Goal: Task Accomplishment & Management: Complete application form

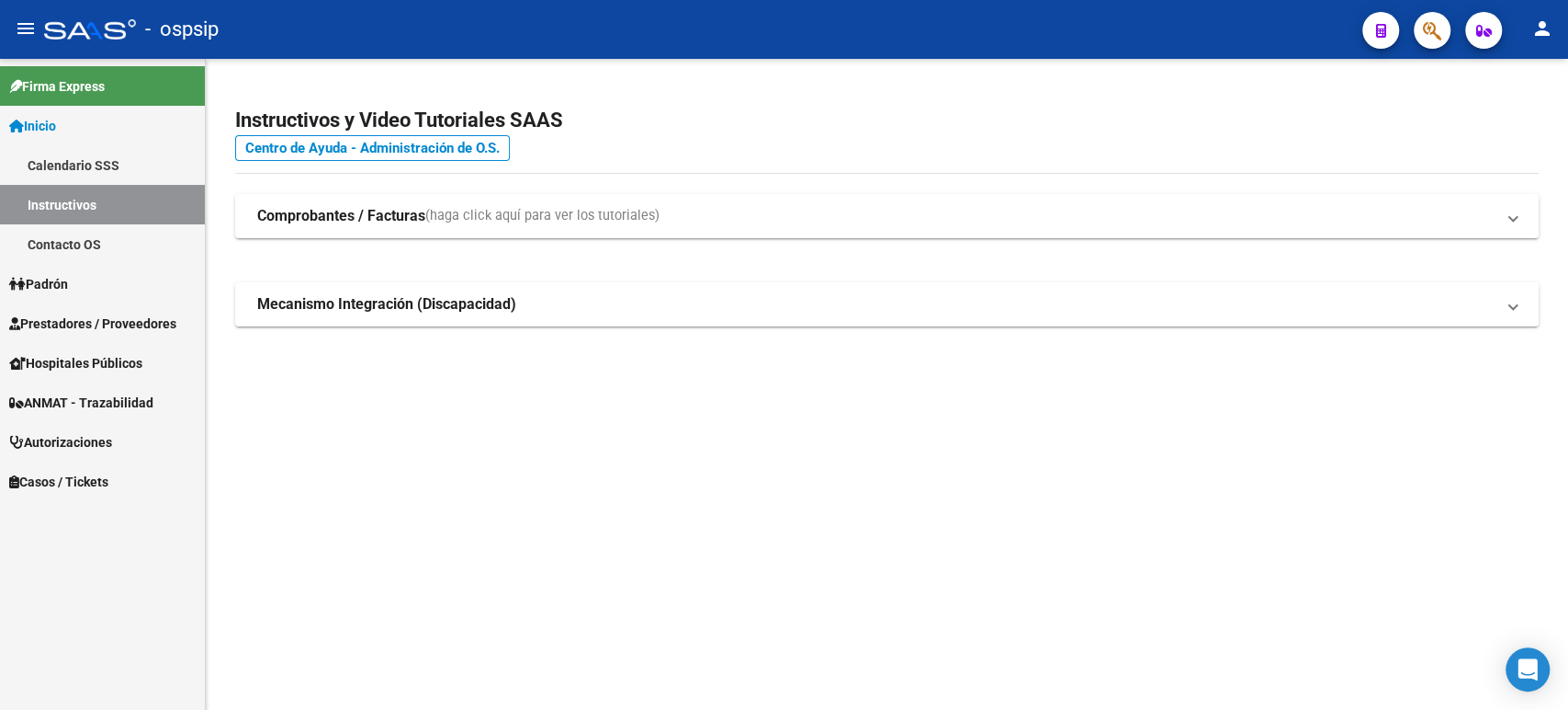
click at [99, 443] on span "Autorizaciones" at bounding box center [61, 442] width 103 height 20
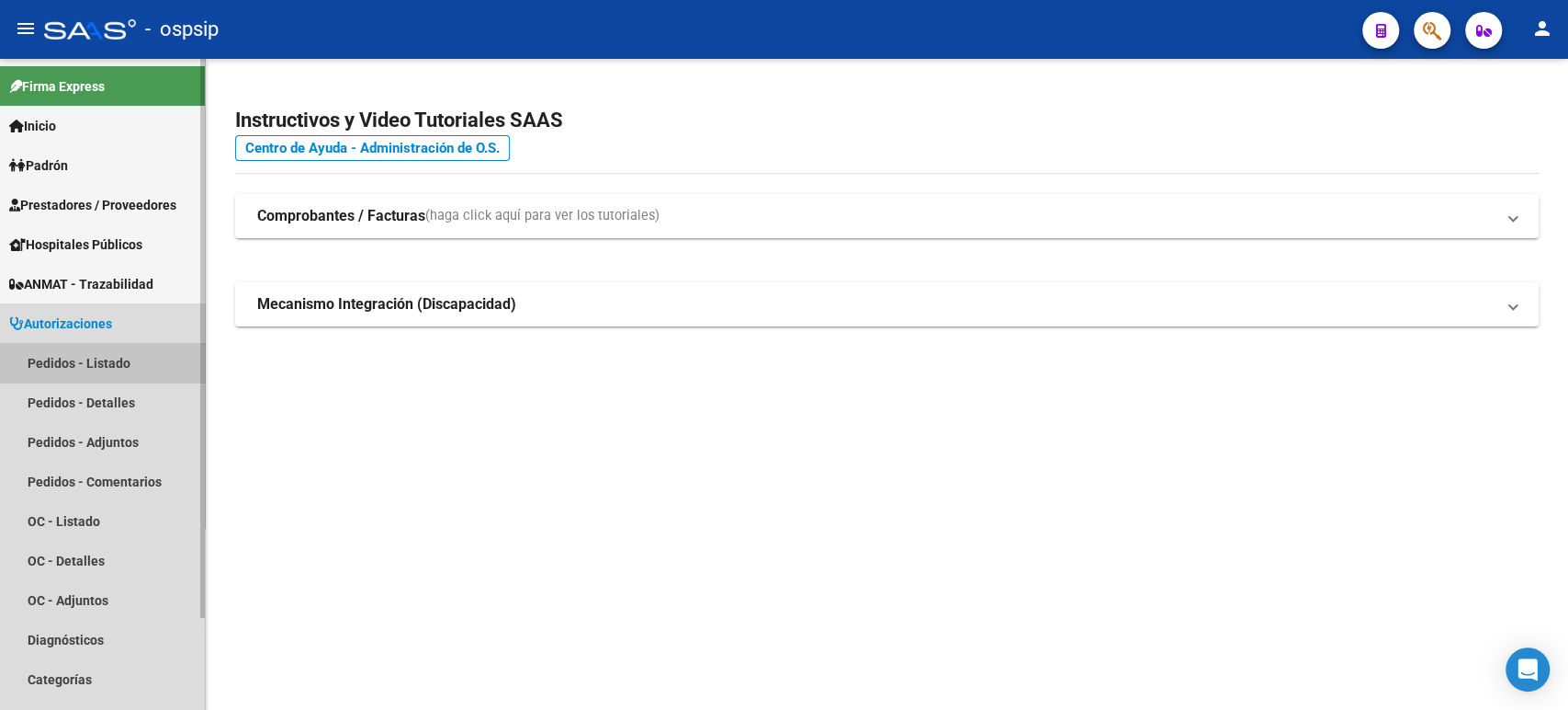
click at [105, 363] on link "Pedidos - Listado" at bounding box center [102, 362] width 204 height 40
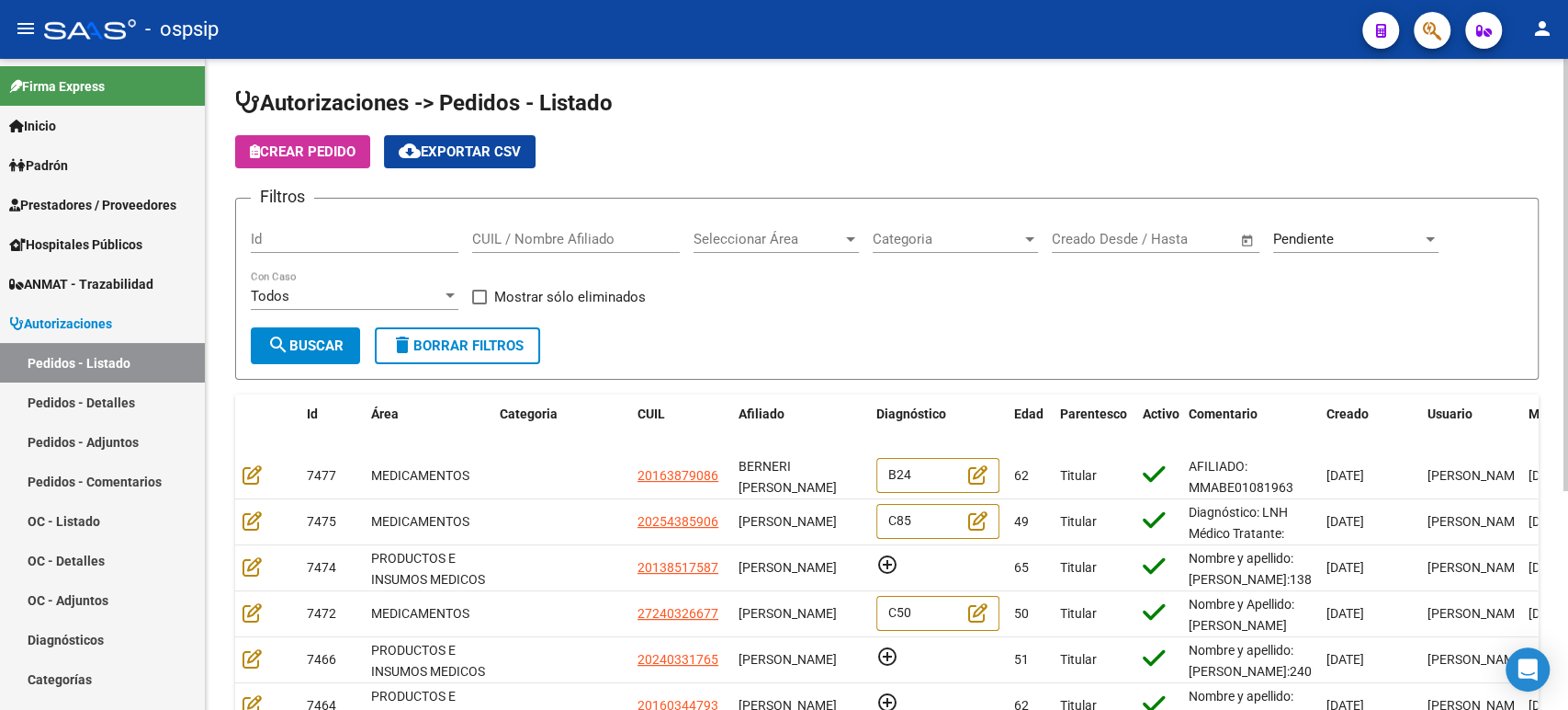
click at [523, 238] on input "CUIL / Nombre Afiliado" at bounding box center [576, 238] width 207 height 17
type input "roberto carlos"
click at [298, 332] on button "search Buscar" at bounding box center [306, 346] width 109 height 37
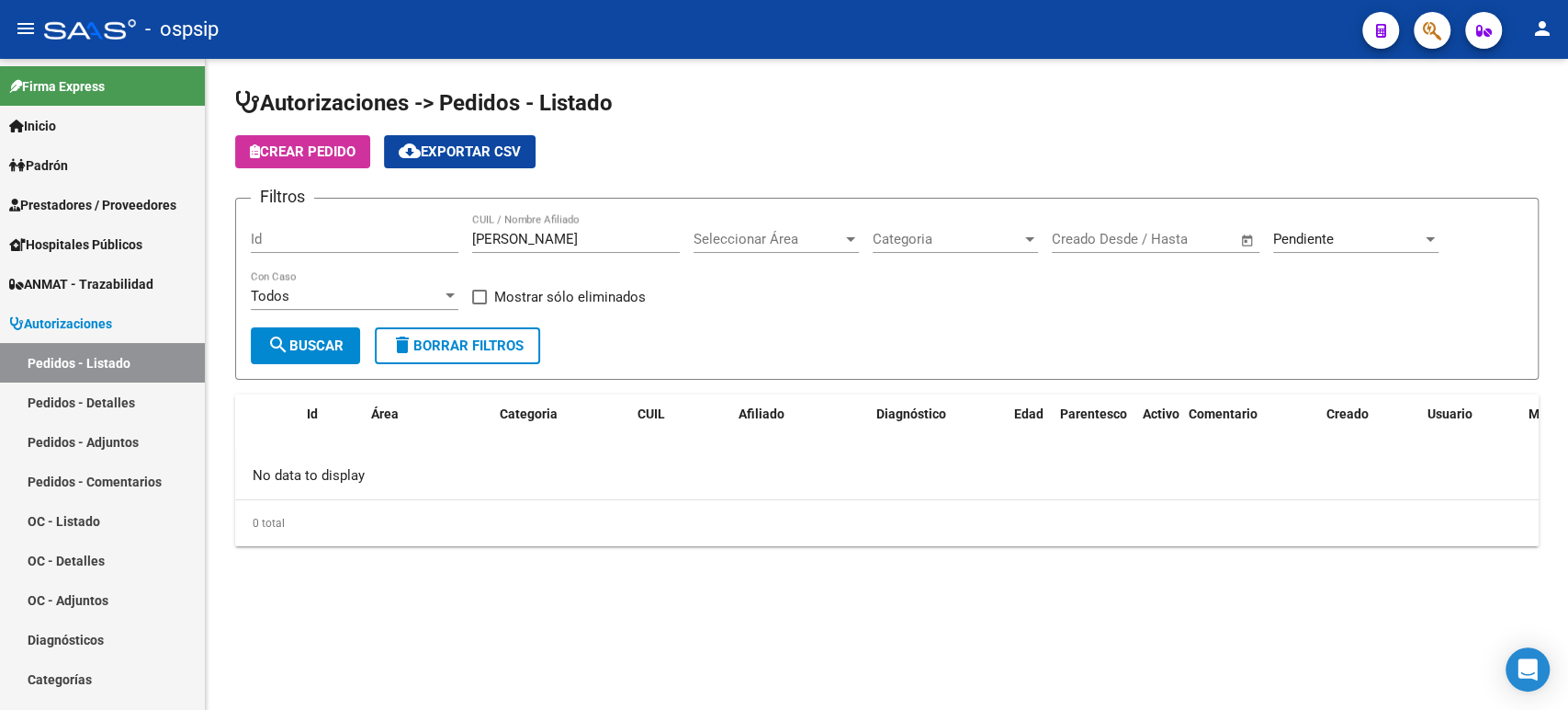
click at [1310, 234] on span "Pendiente" at bounding box center [1303, 238] width 61 height 17
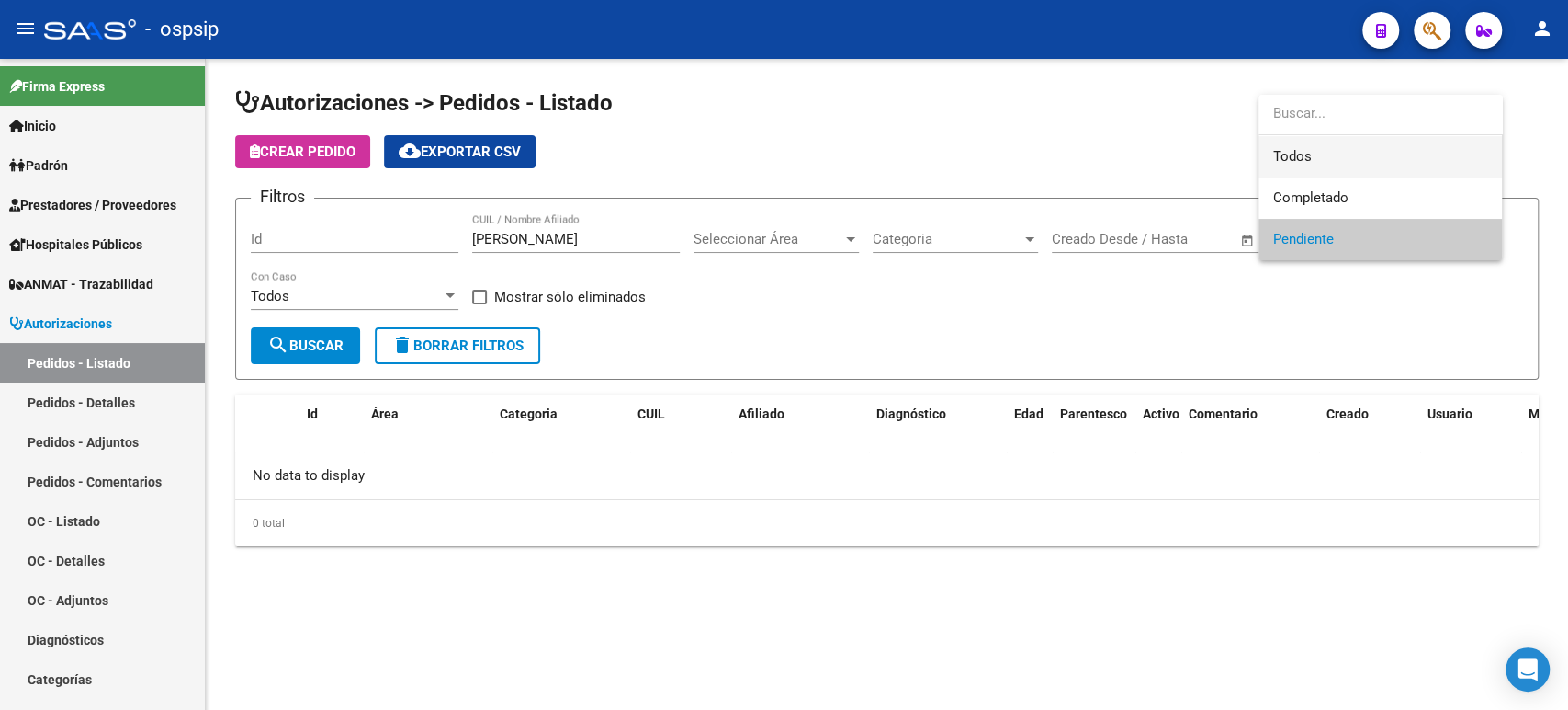
click at [1298, 155] on span "Todos" at bounding box center [1380, 157] width 214 height 42
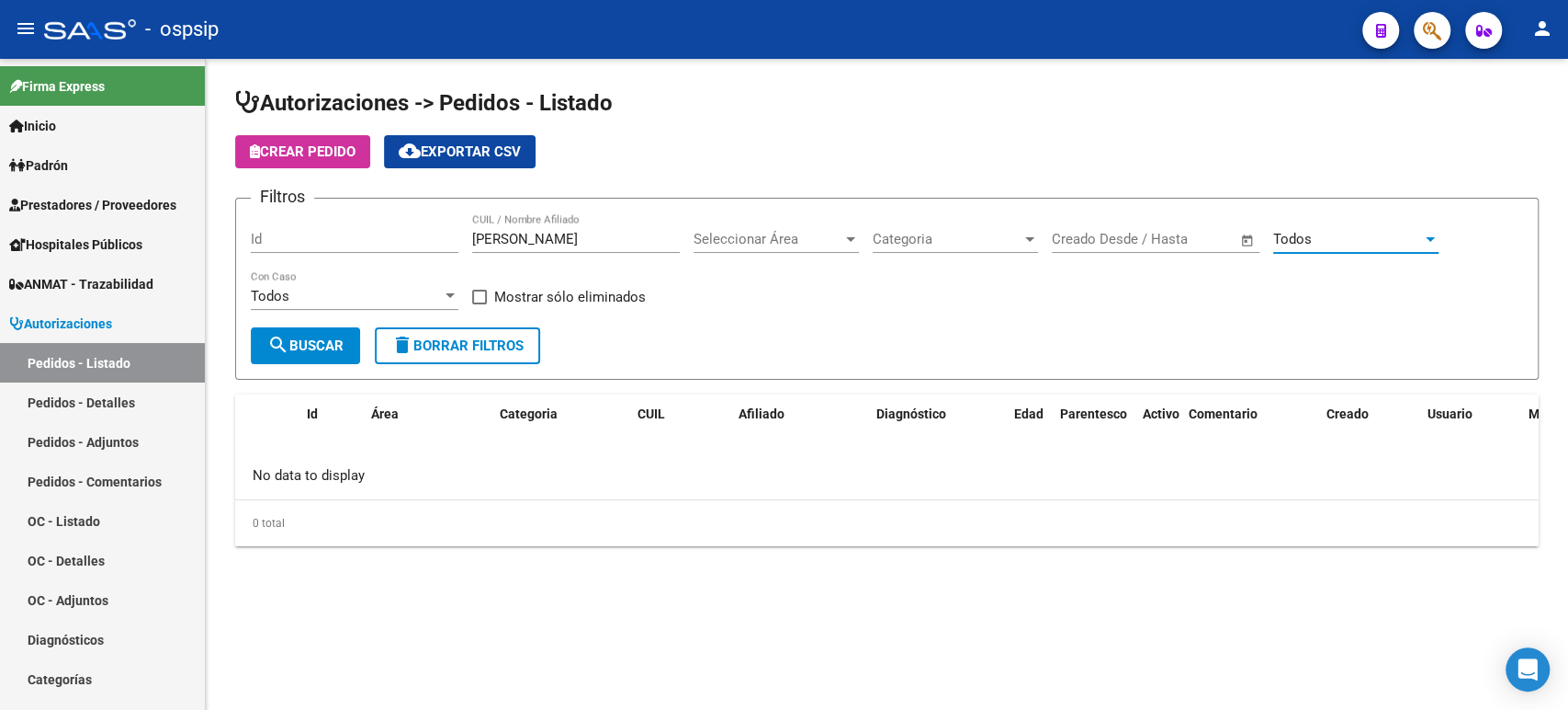
click at [327, 331] on button "search Buscar" at bounding box center [306, 346] width 109 height 37
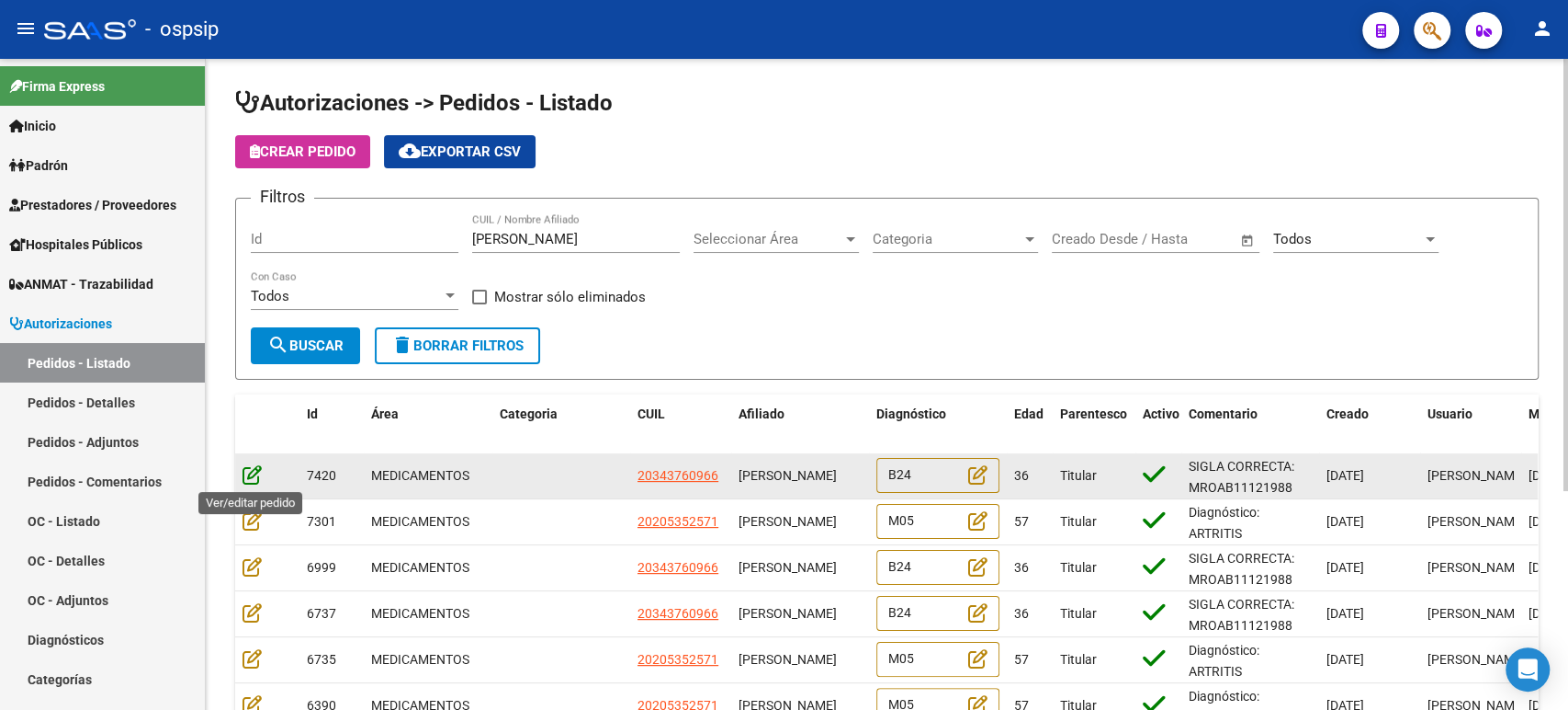
click at [248, 478] on icon at bounding box center [251, 475] width 19 height 20
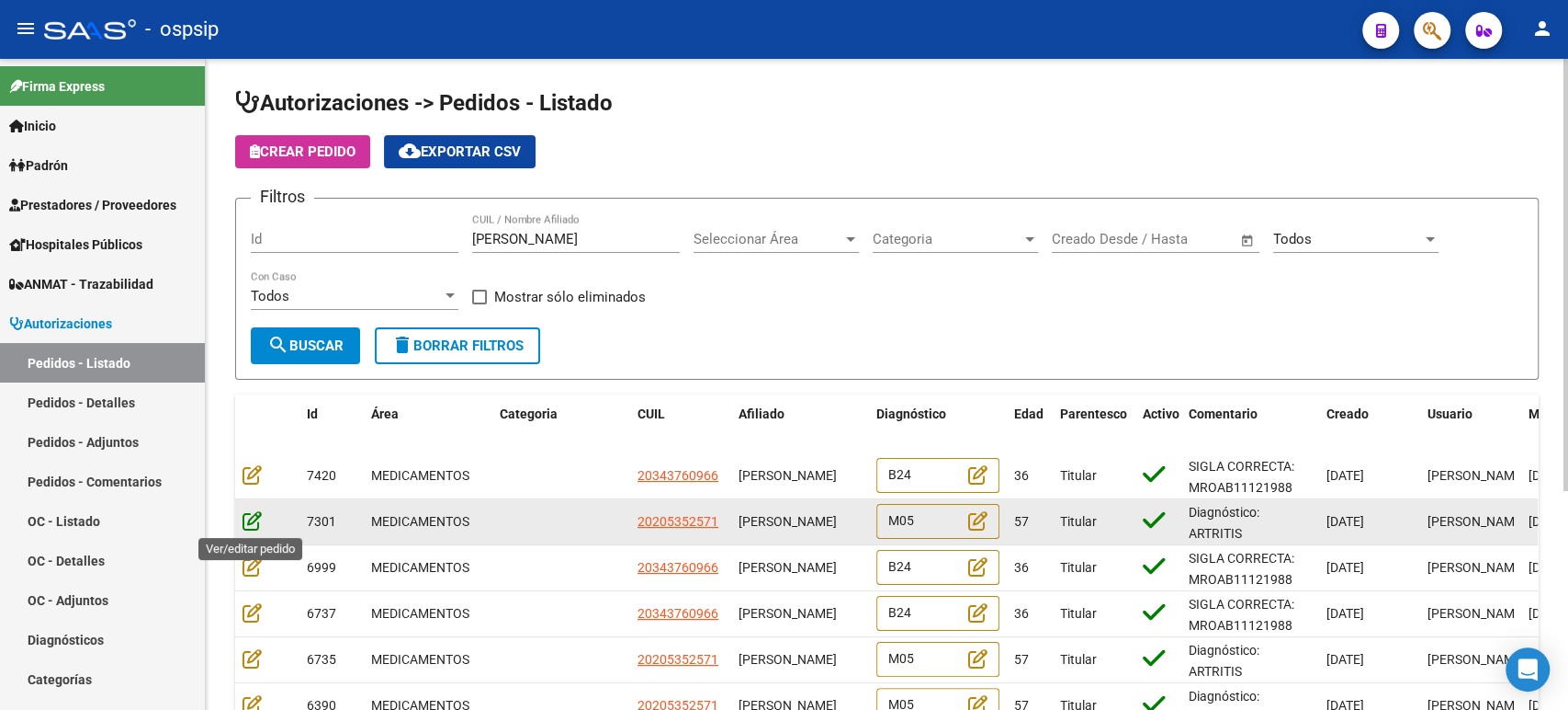
click at [254, 520] on icon at bounding box center [251, 520] width 19 height 20
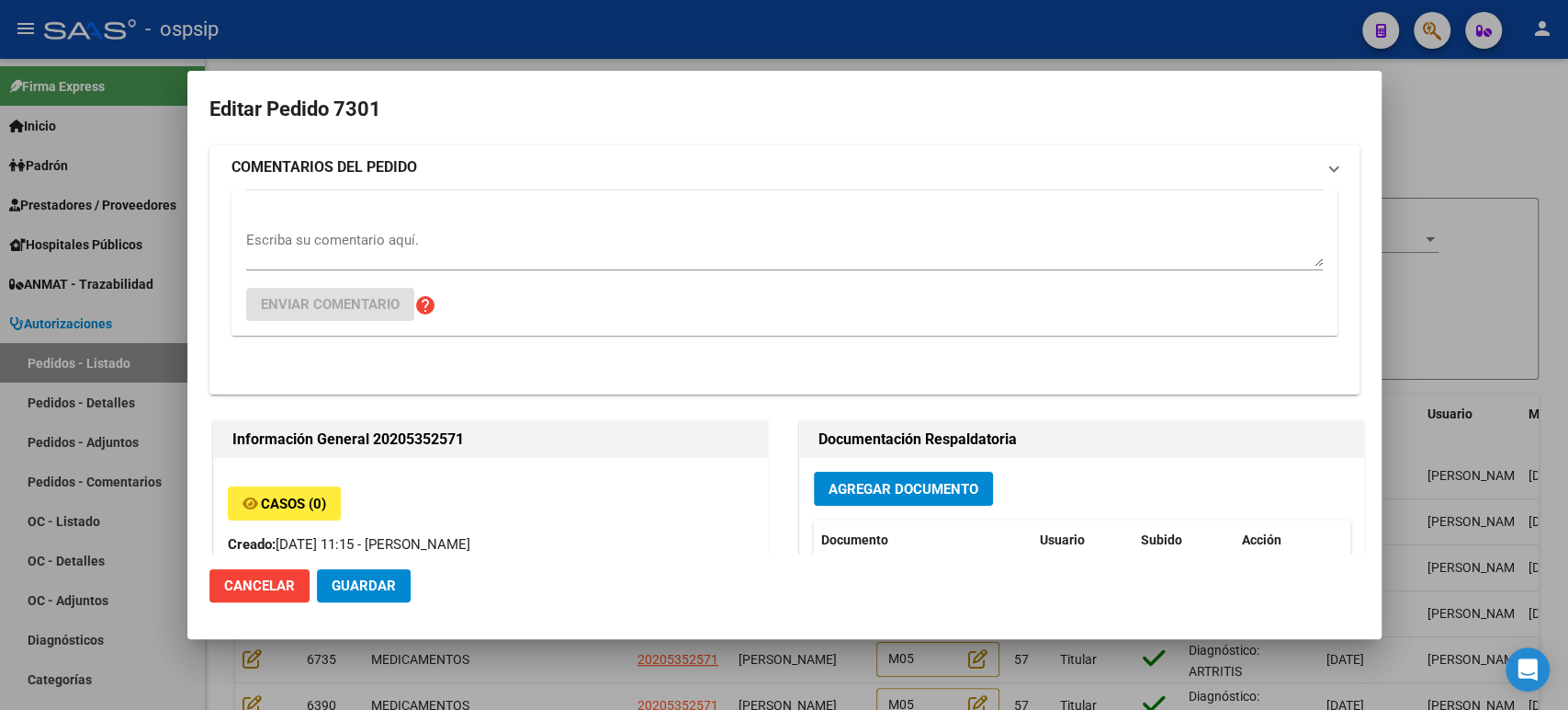
type input "Buenos Aires, VILLA ADELINA, SCALABRINI ORTIZ 1642"
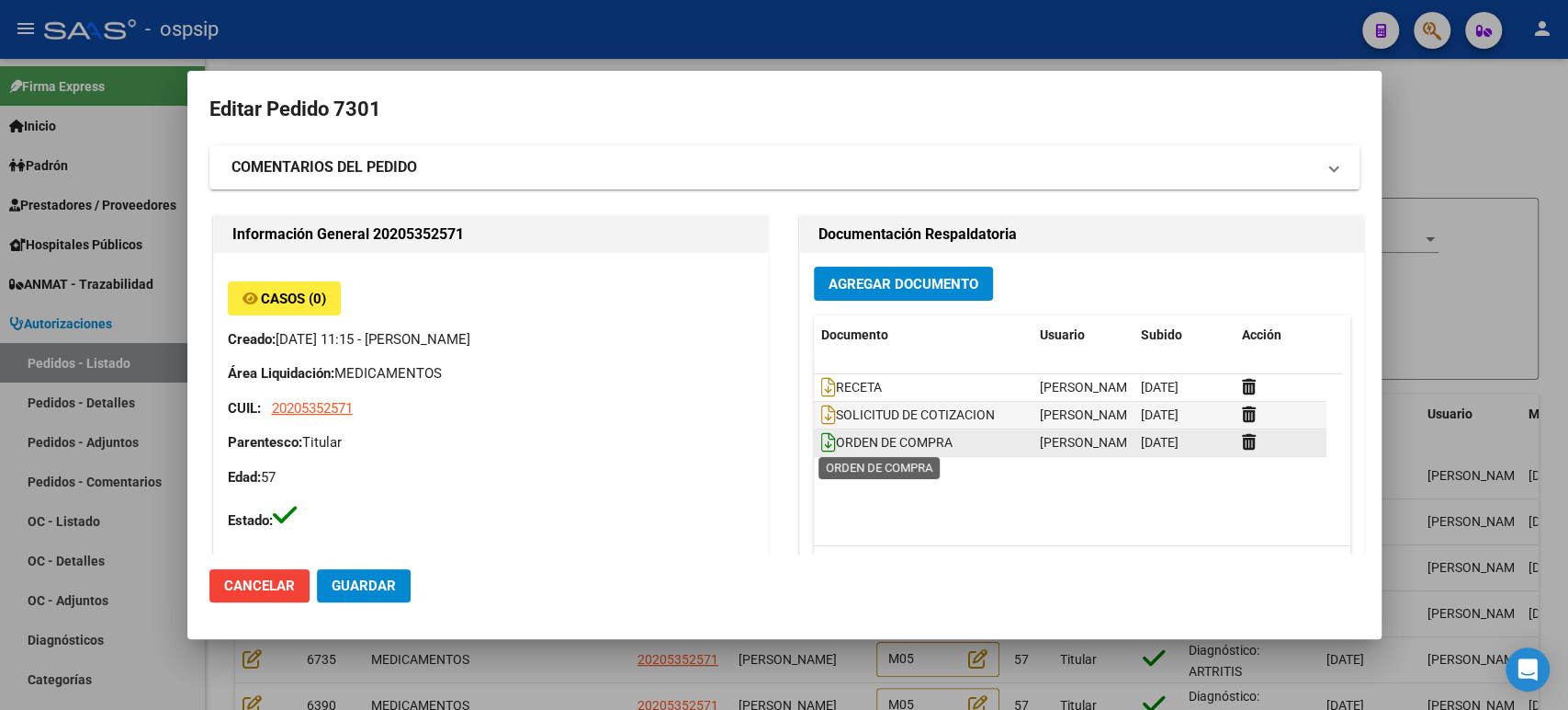
click at [822, 438] on icon at bounding box center [829, 442] width 15 height 20
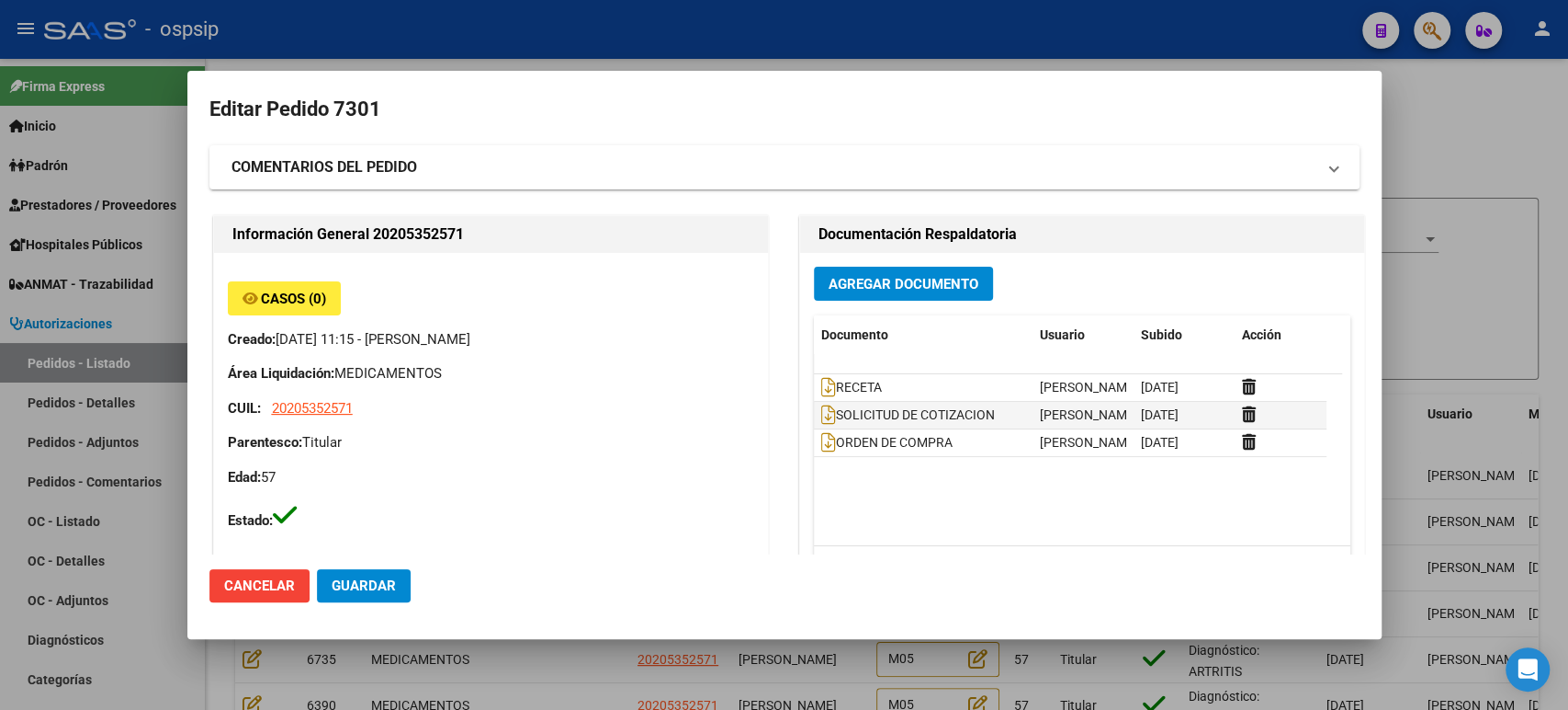
click at [1460, 275] on div at bounding box center [784, 355] width 1568 height 710
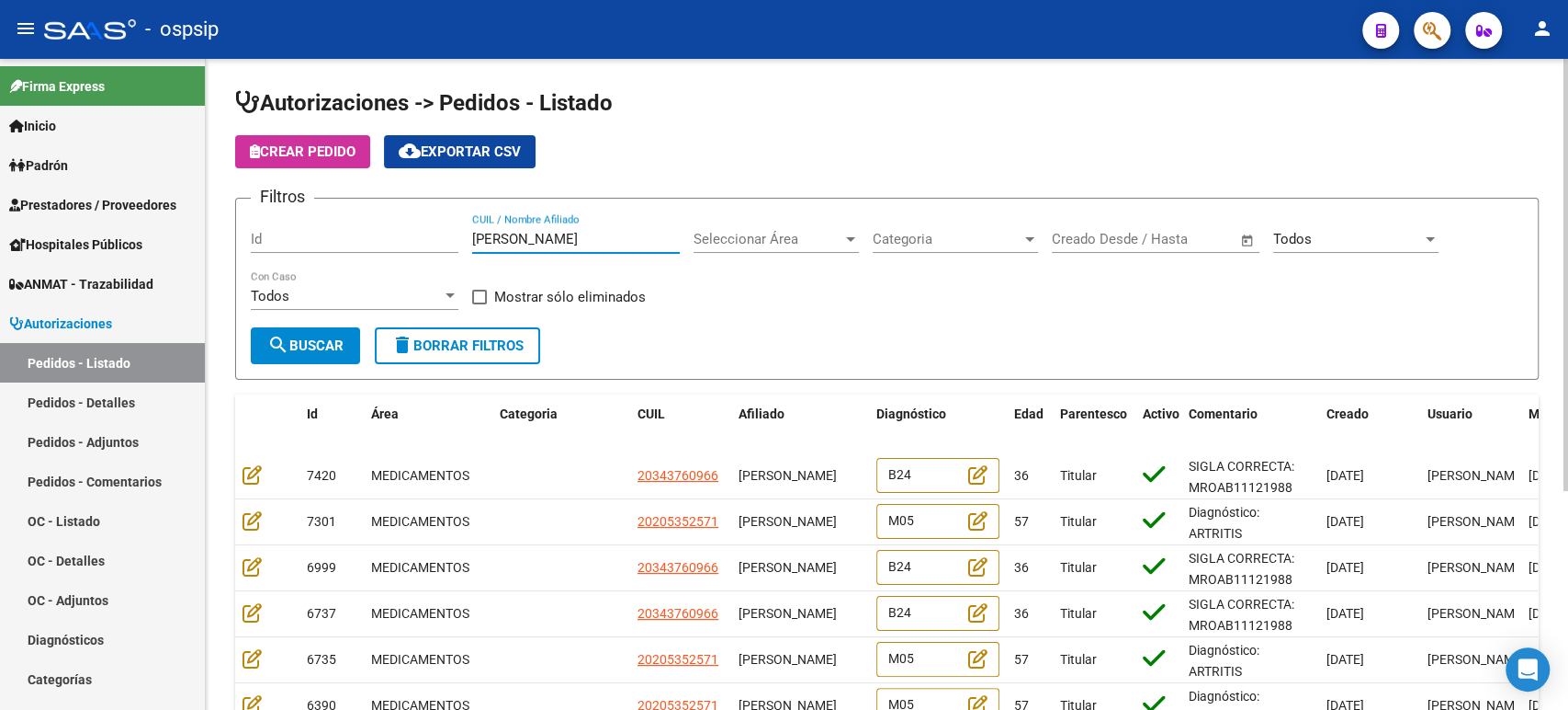
drag, startPoint x: 592, startPoint y: 234, endPoint x: 344, endPoint y: 211, distance: 249.1
click at [346, 216] on div "Filtros Id roberto carlos CUIL / Nombre Afiliado Seleccionar Área Seleccionar Á…" at bounding box center [887, 270] width 1272 height 114
click at [320, 241] on input "Id" at bounding box center [354, 238] width 207 height 17
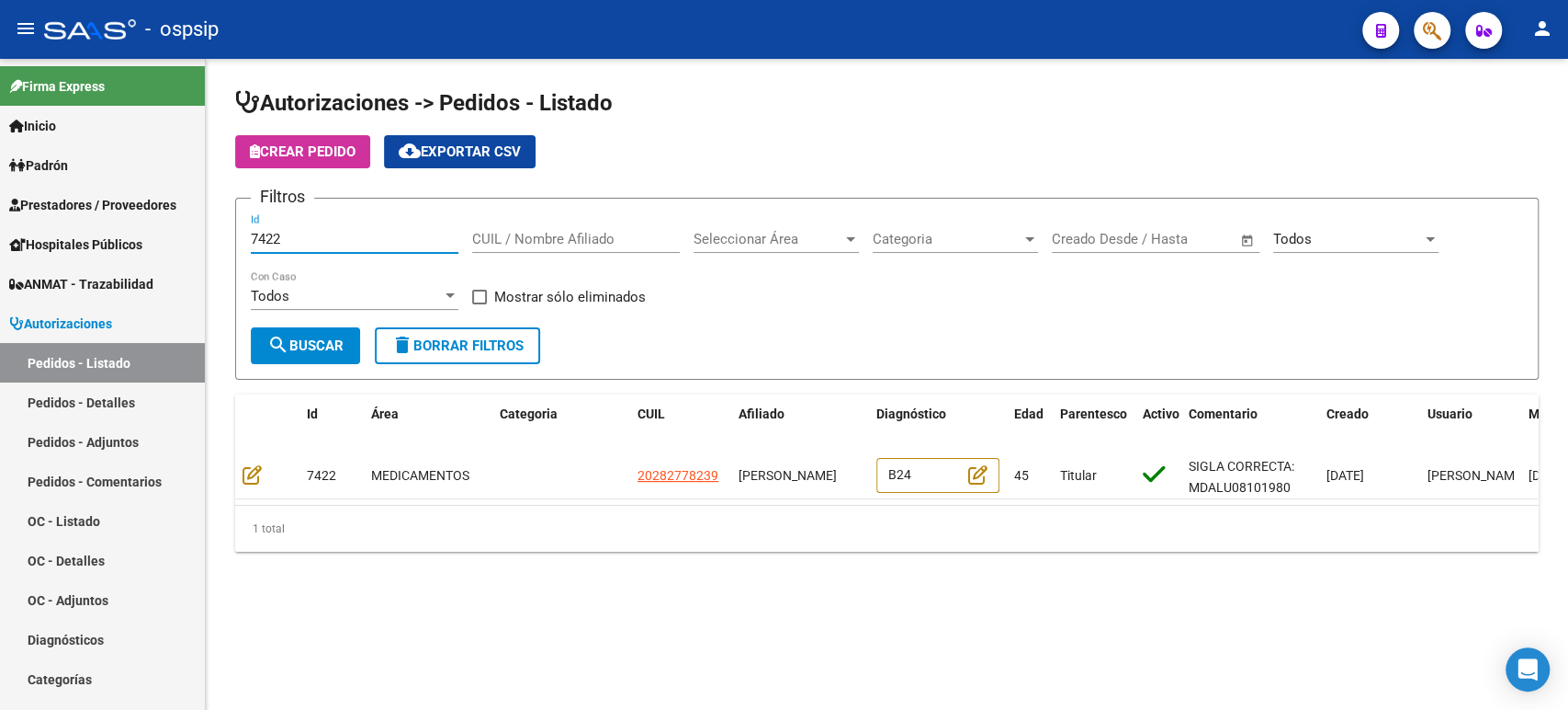
type input "7422"
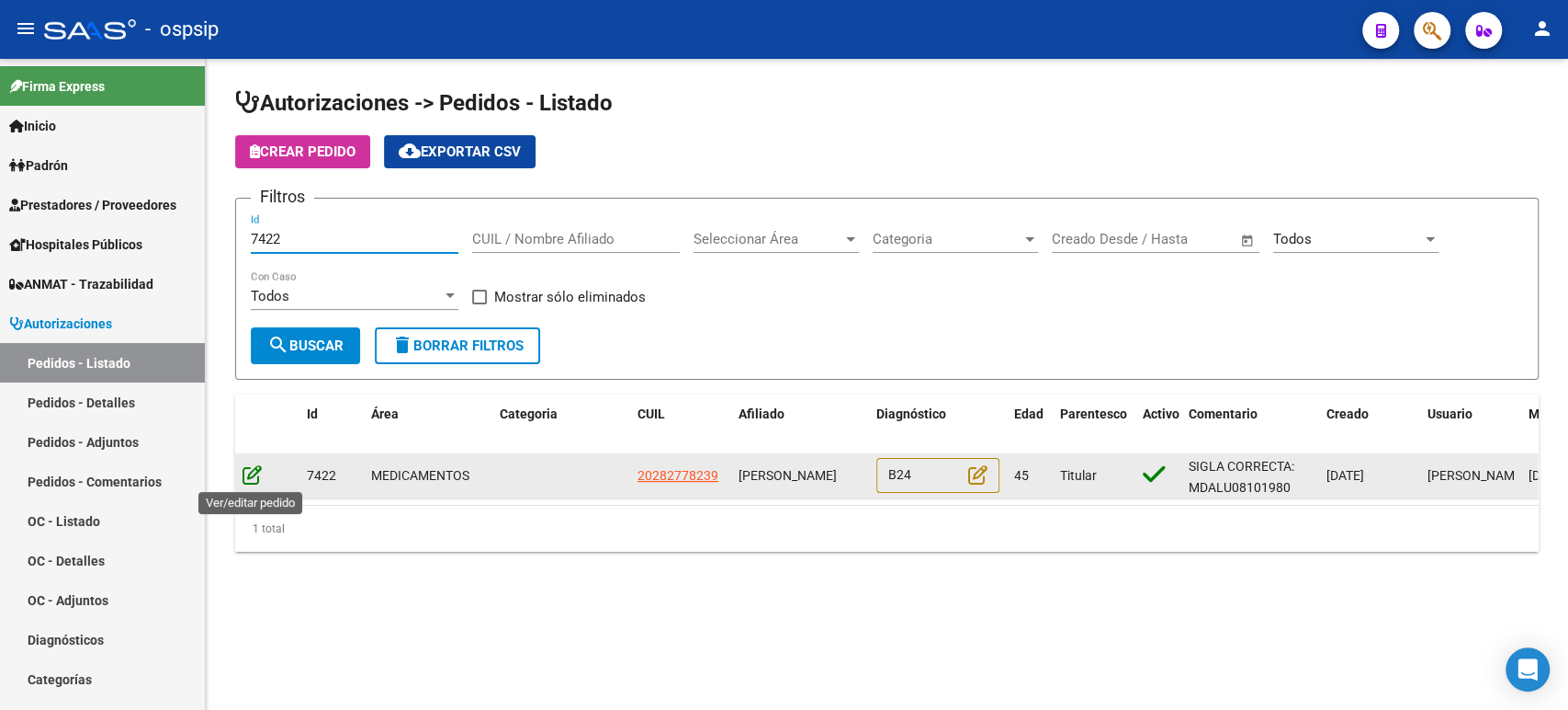
click at [242, 467] on icon at bounding box center [251, 475] width 19 height 20
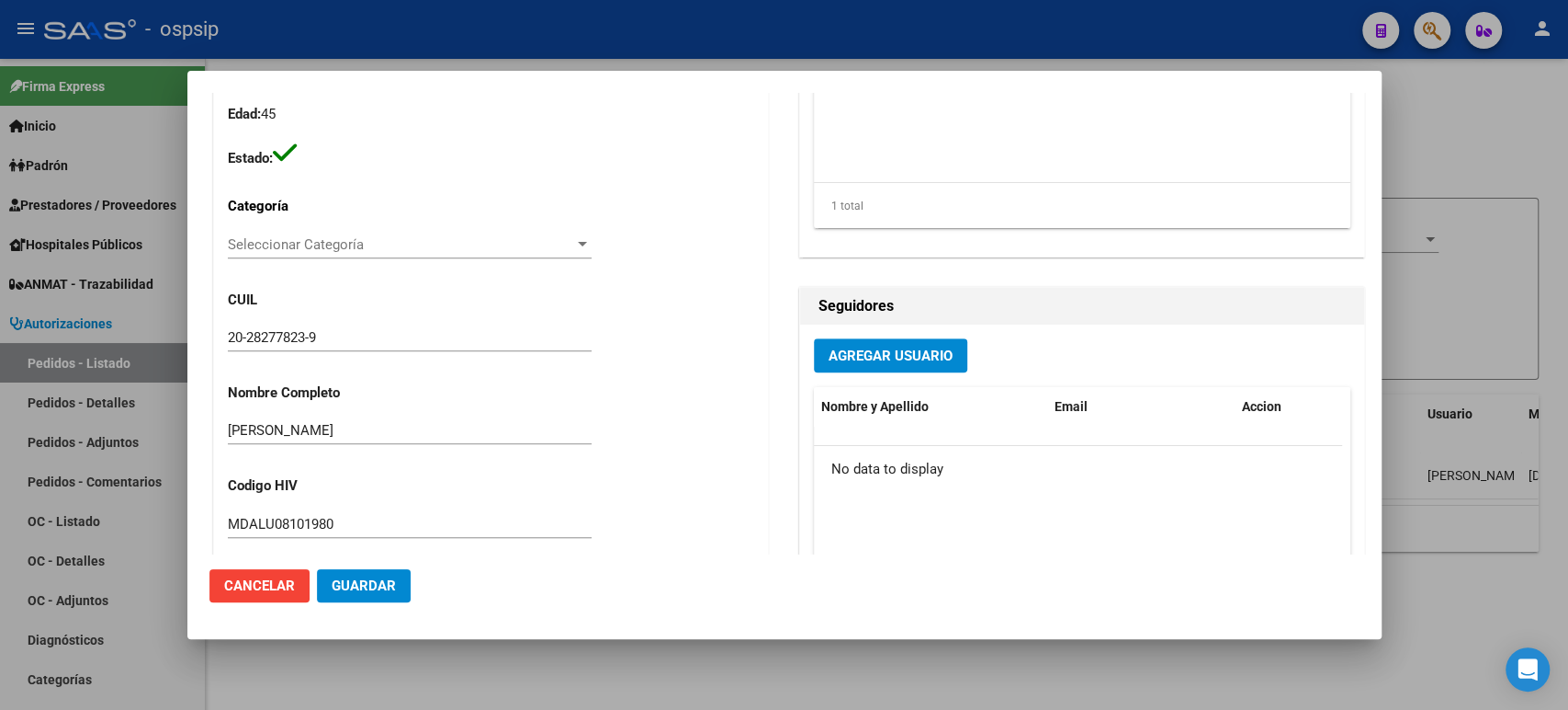
scroll to position [441, 0]
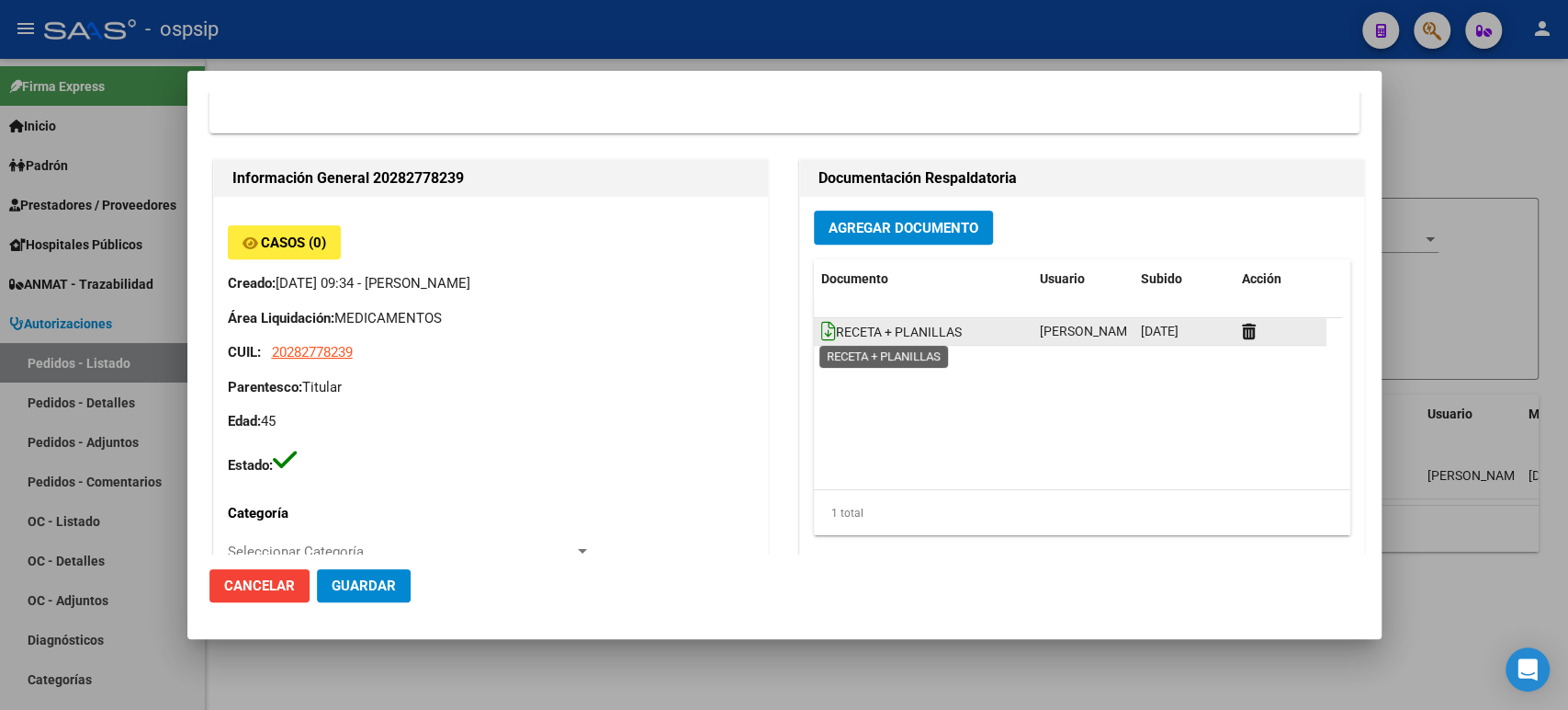
click at [822, 337] on icon at bounding box center [829, 331] width 15 height 20
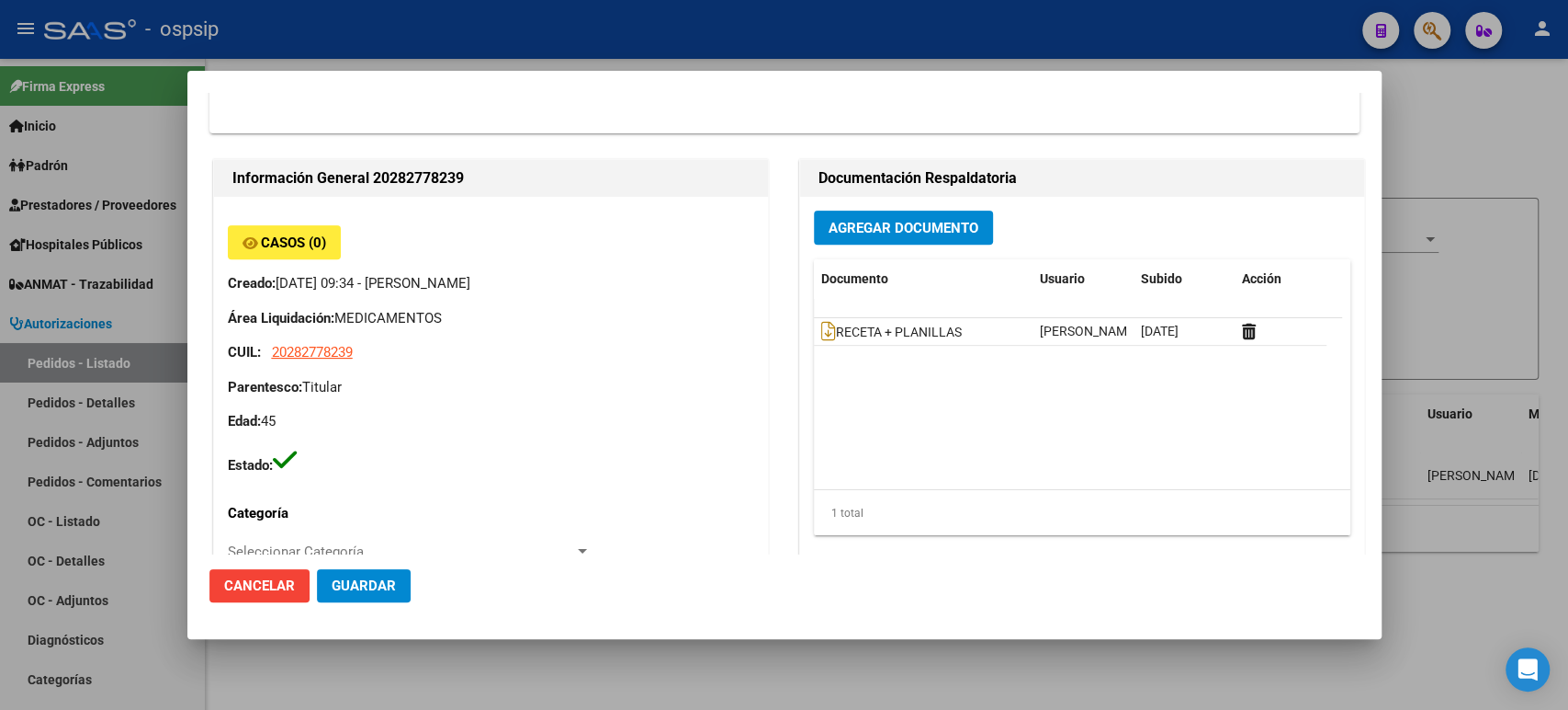
click at [1514, 388] on div at bounding box center [784, 355] width 1568 height 710
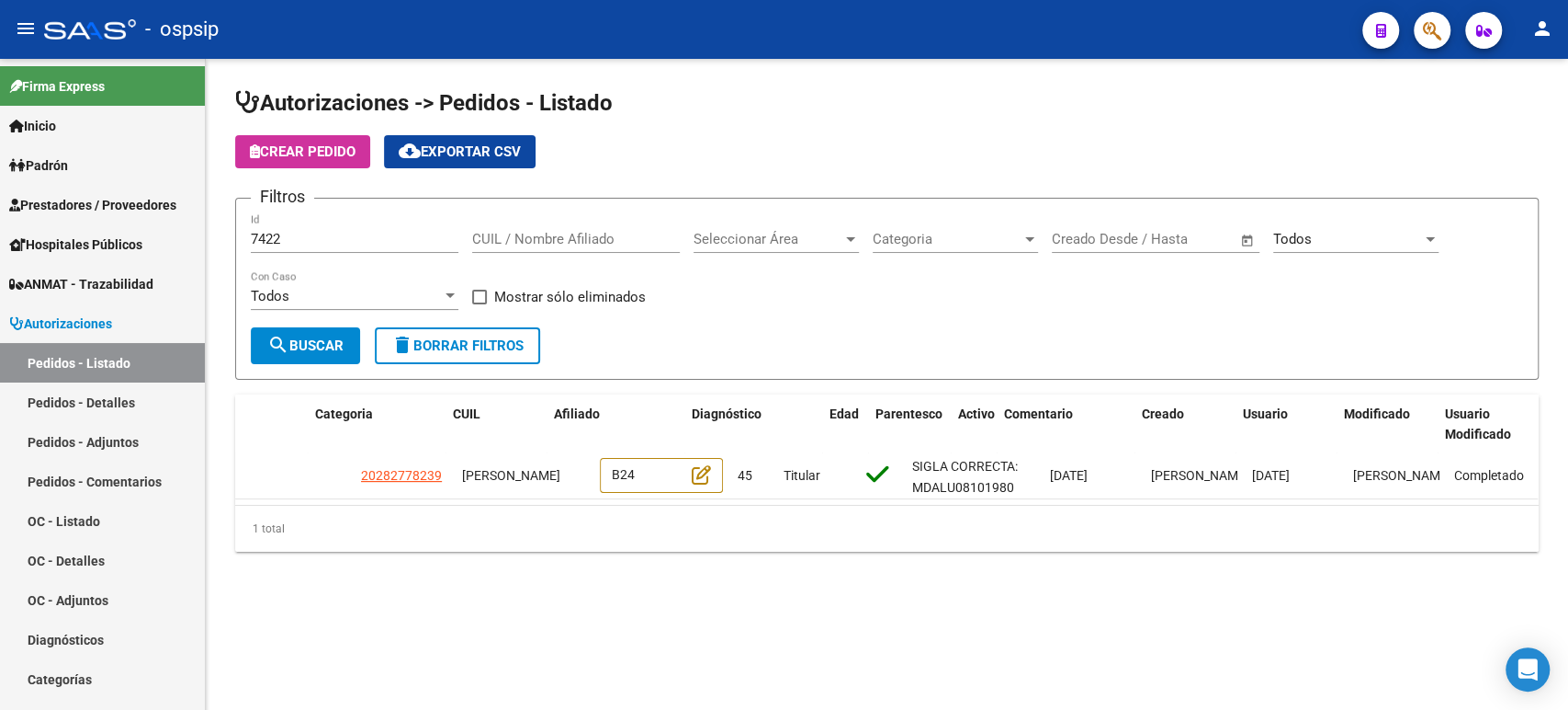
scroll to position [0, 0]
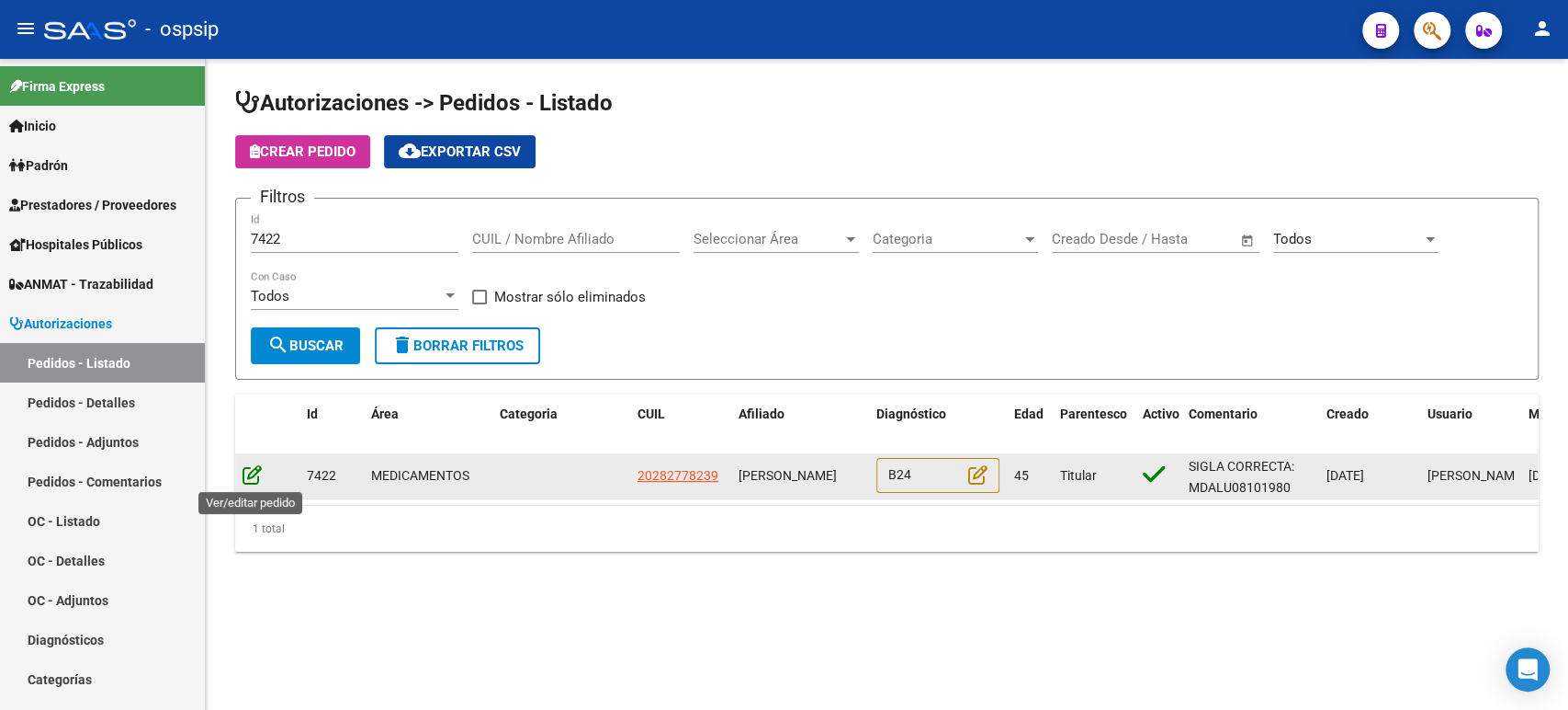
click at [253, 477] on icon at bounding box center [251, 475] width 19 height 20
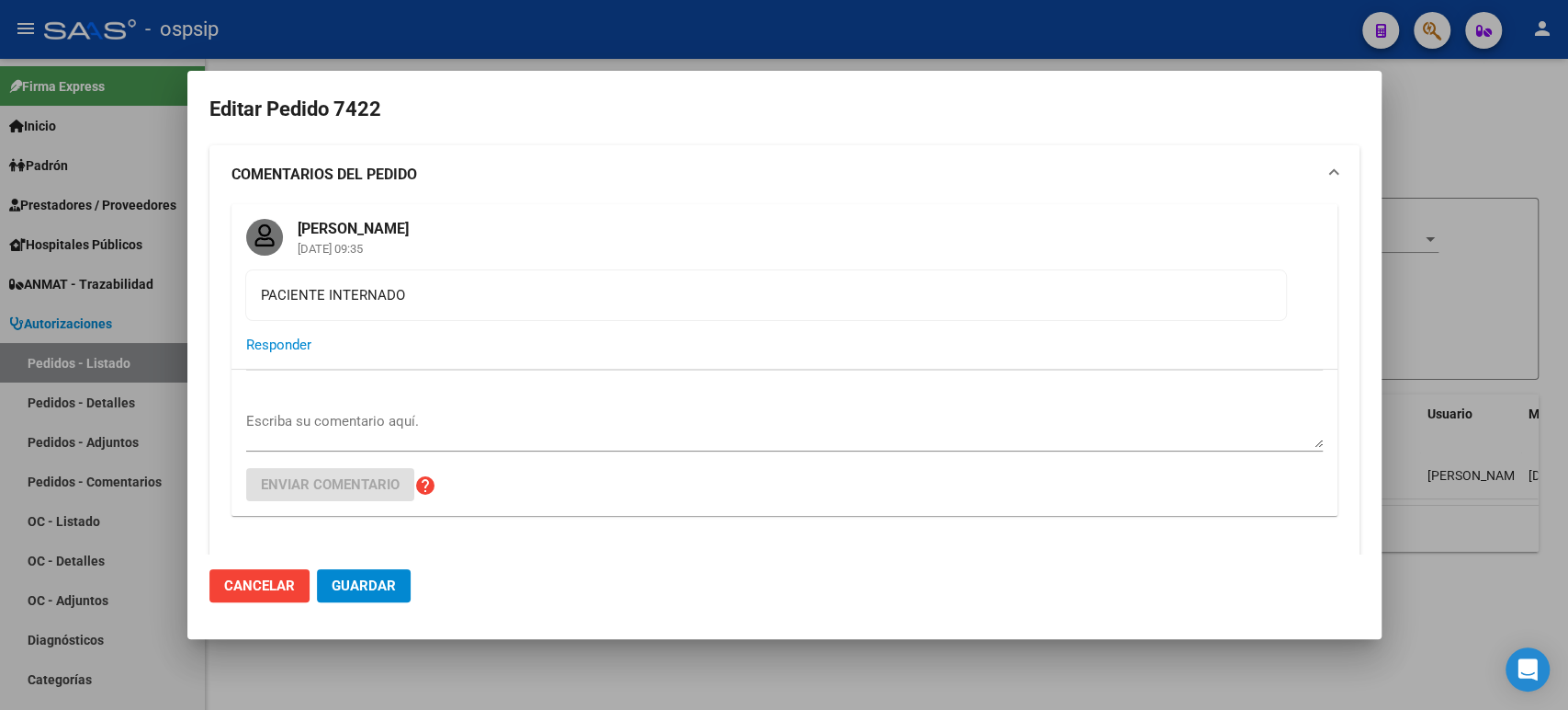
click at [1476, 297] on div at bounding box center [784, 355] width 1568 height 710
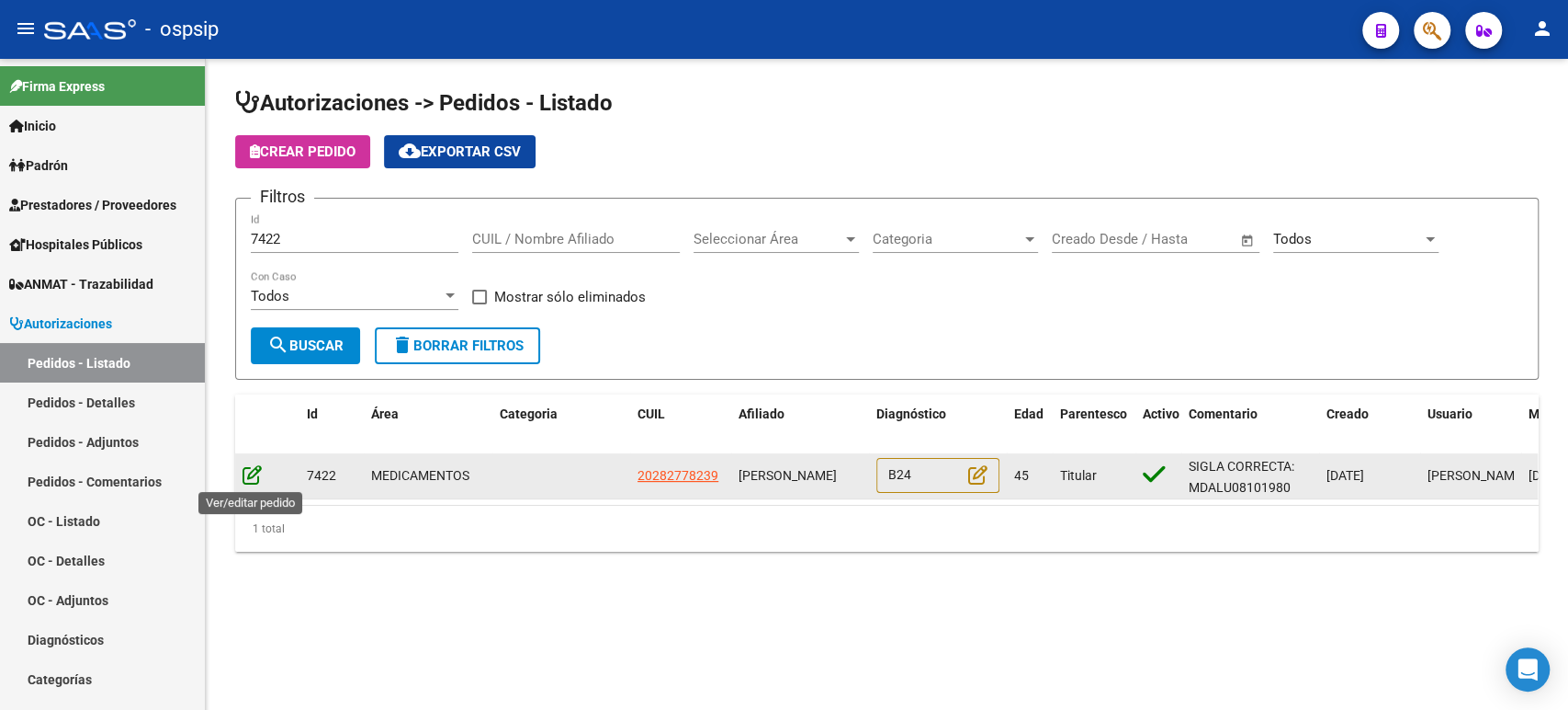
click at [256, 476] on icon at bounding box center [251, 475] width 19 height 20
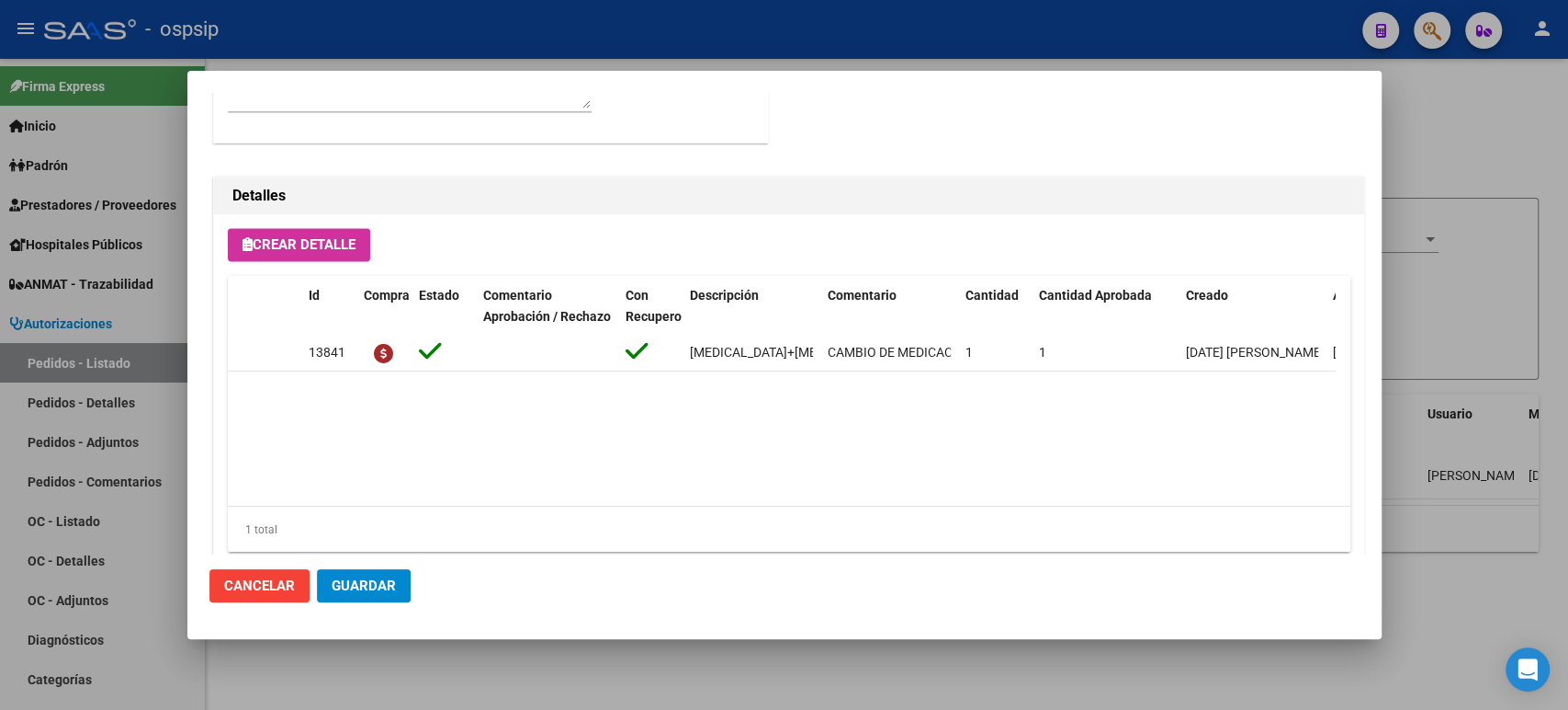
scroll to position [1668, 0]
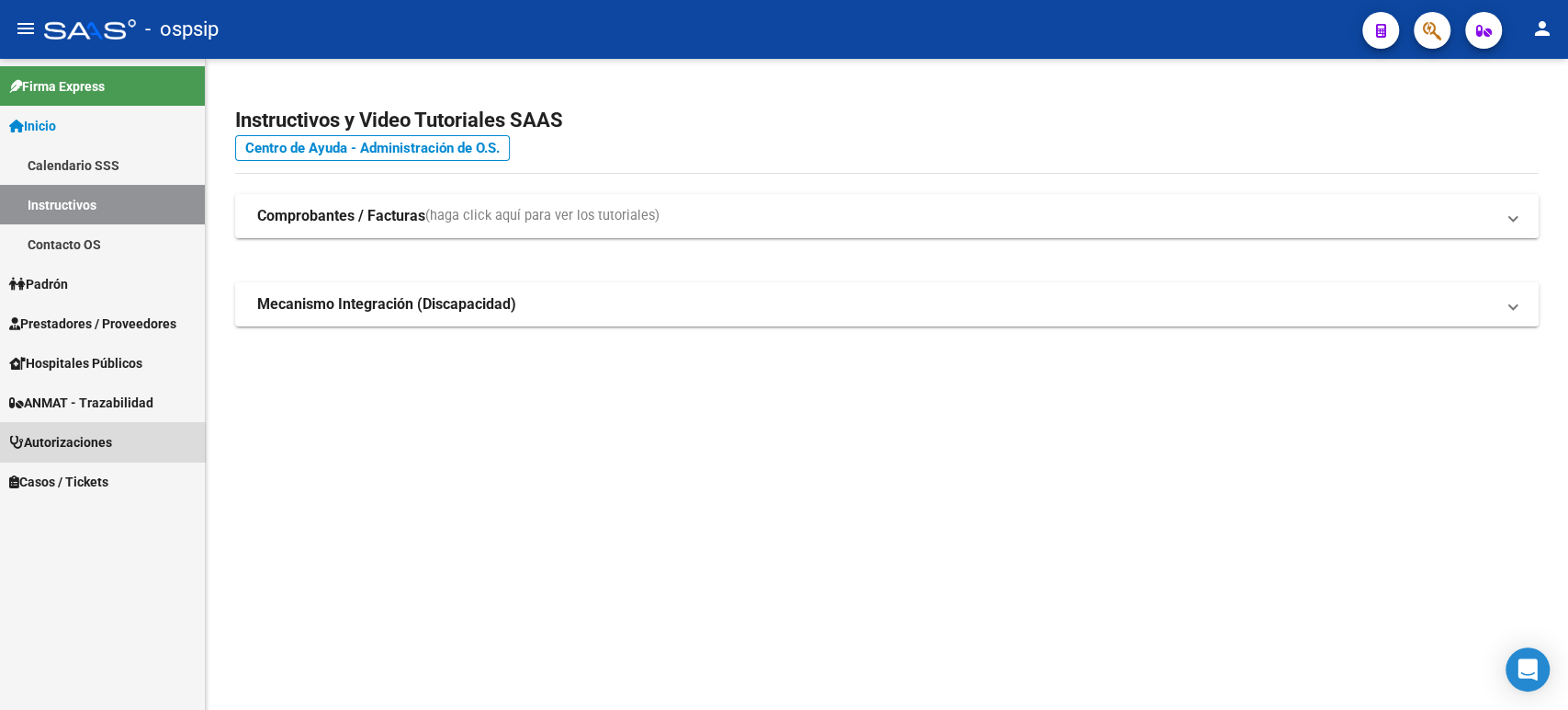
click at [83, 447] on span "Autorizaciones" at bounding box center [61, 442] width 103 height 20
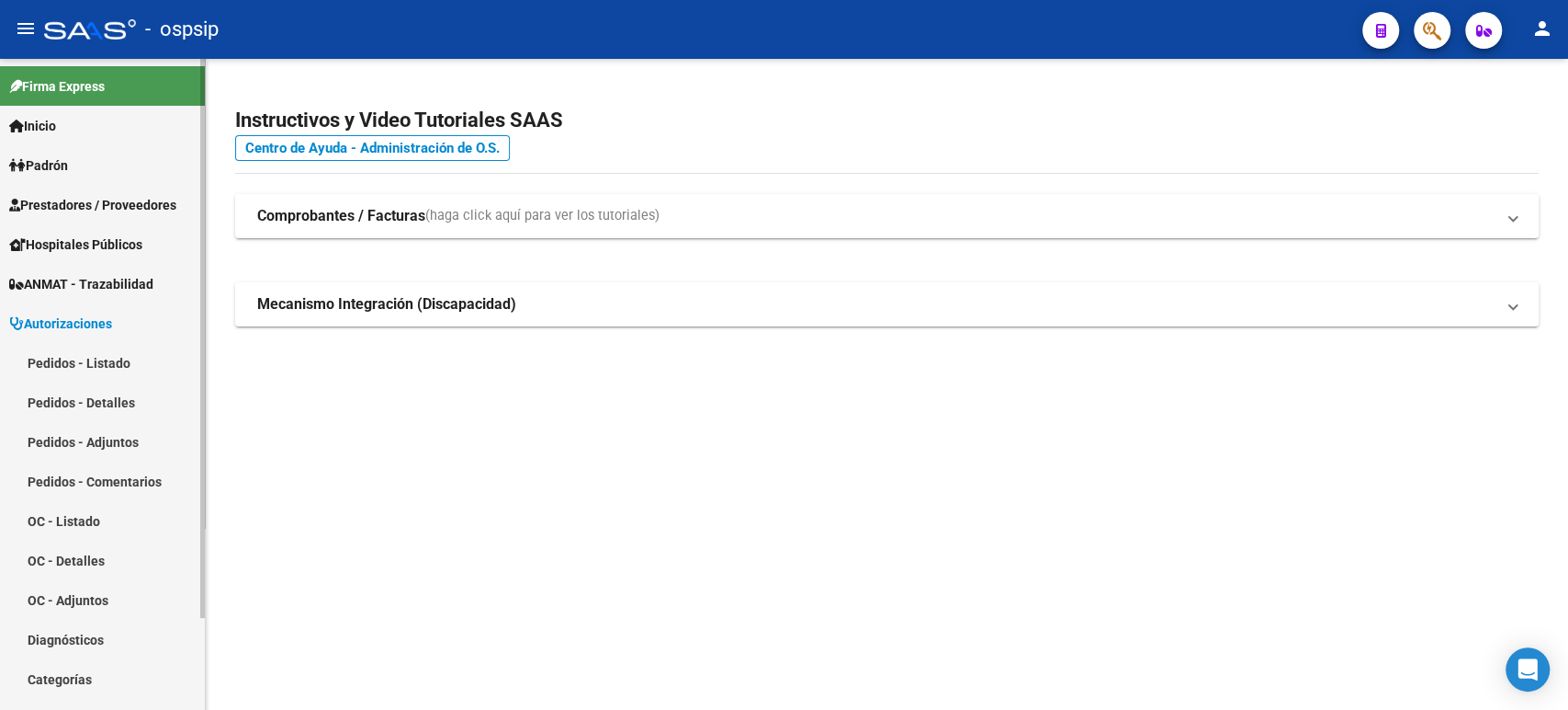
click at [104, 361] on link "Pedidos - Listado" at bounding box center [102, 362] width 204 height 40
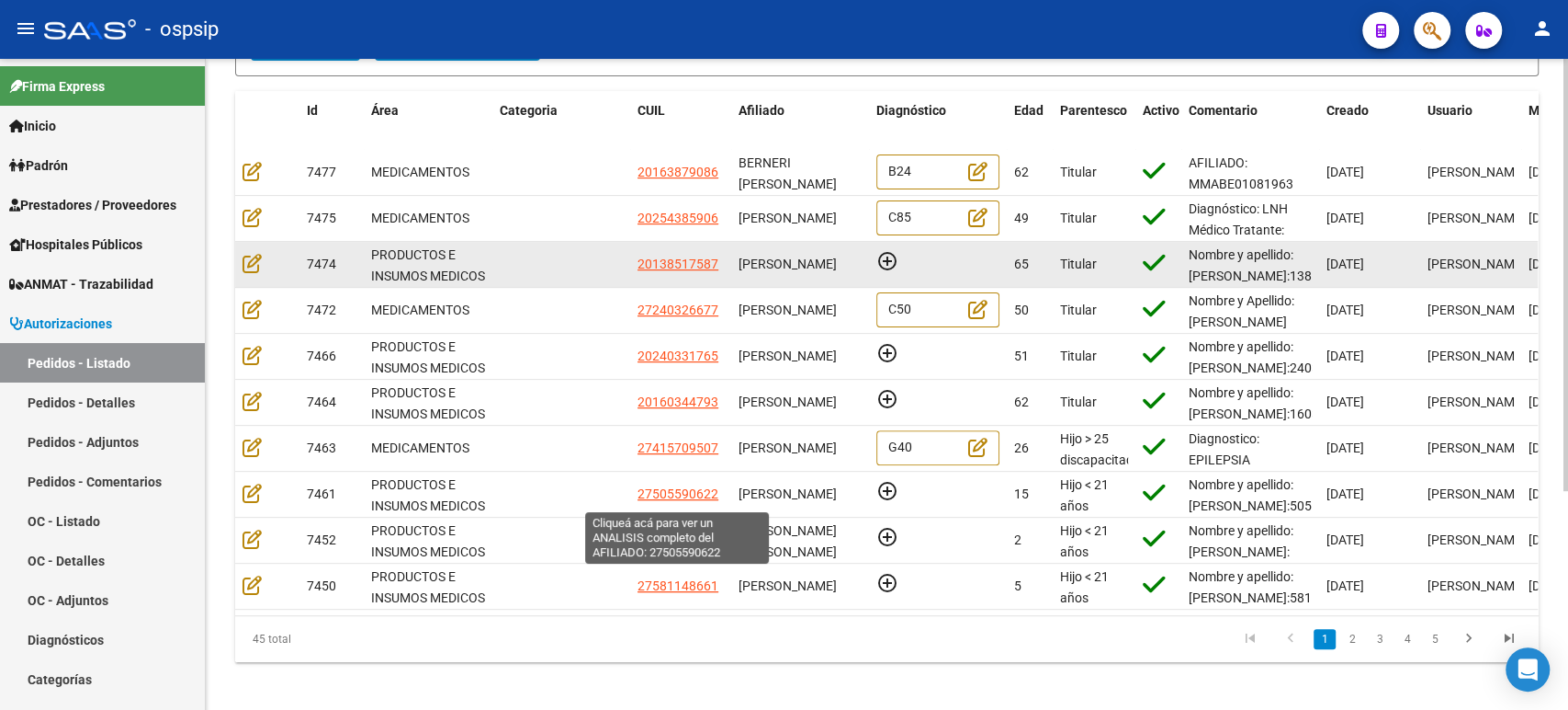
scroll to position [306, 0]
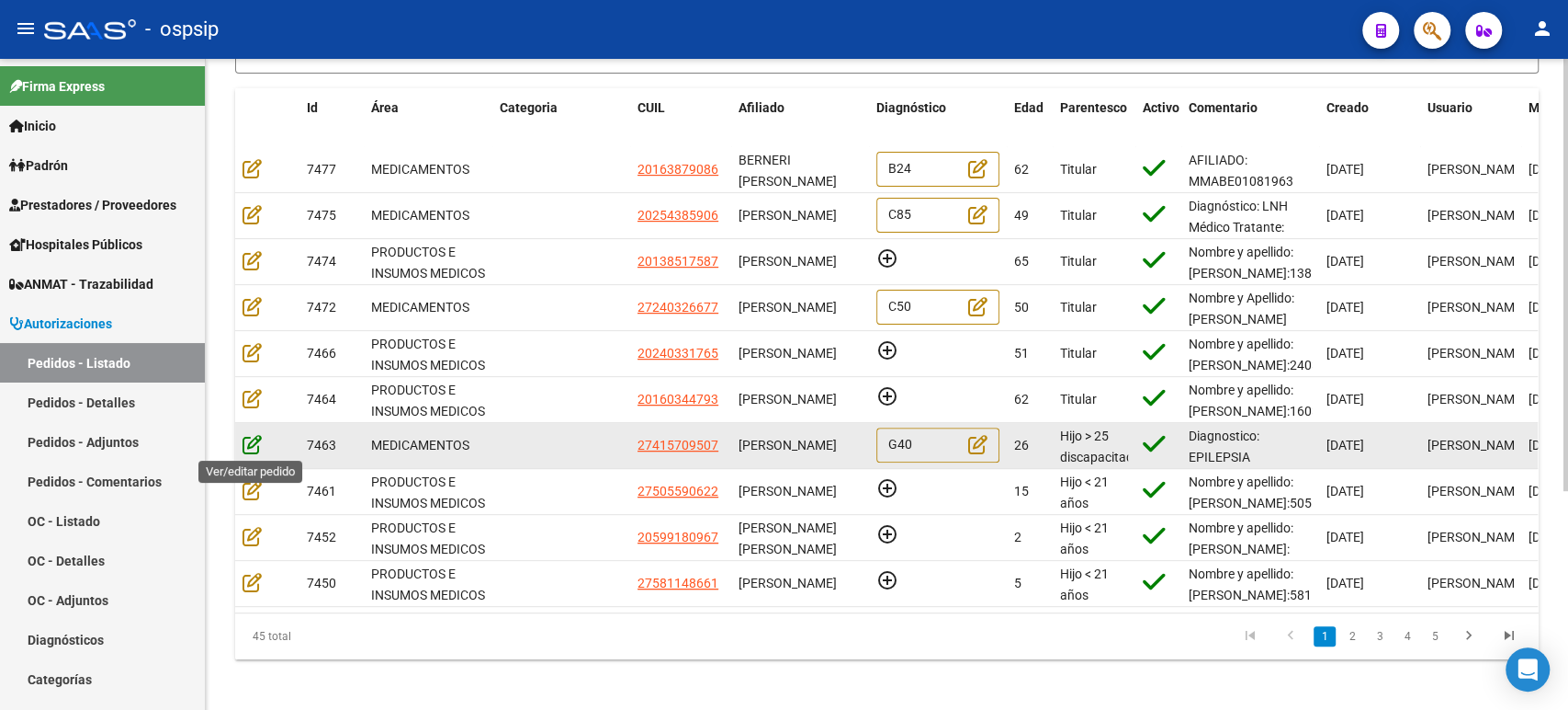
click at [252, 440] on icon at bounding box center [251, 444] width 19 height 20
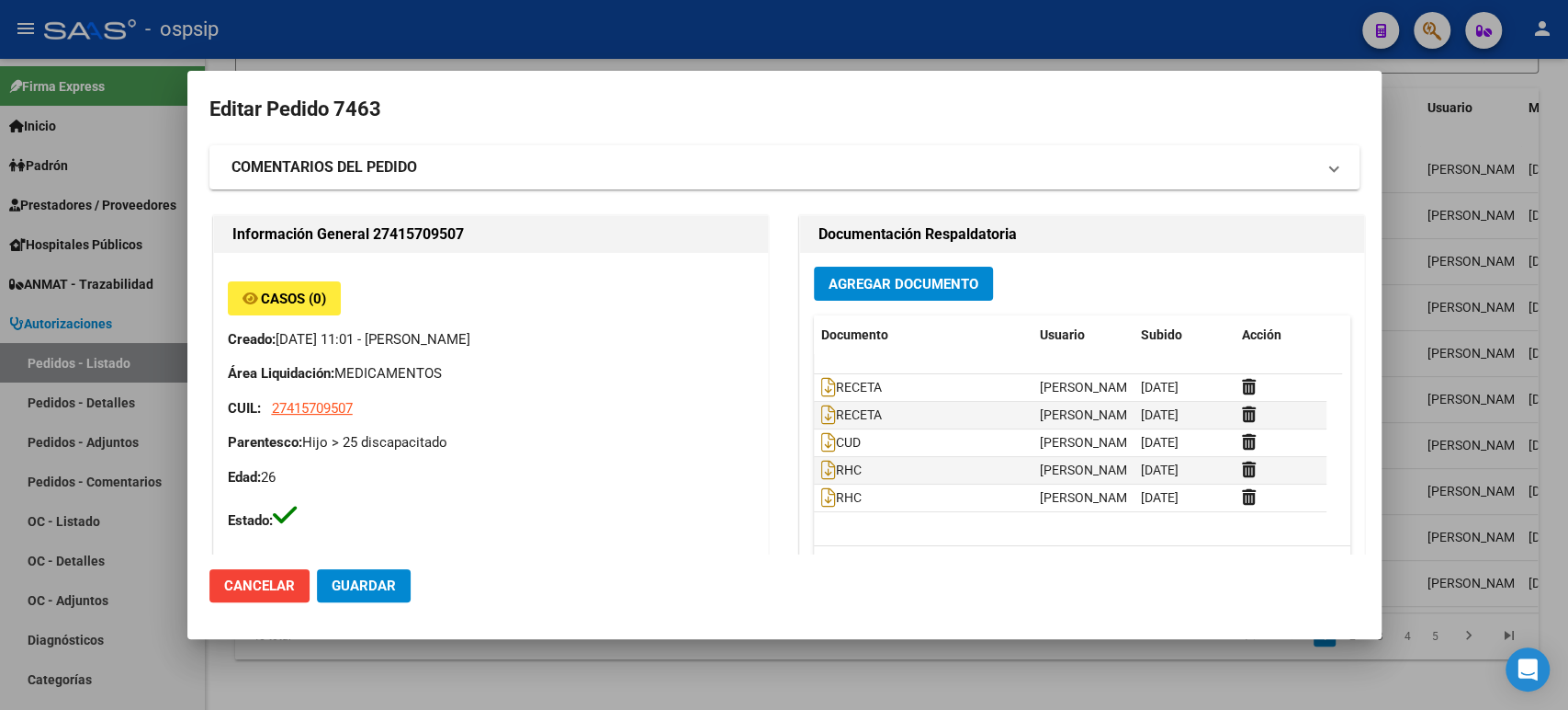
type input "[GEOGRAPHIC_DATA], [PERSON_NAME], [DATE]"
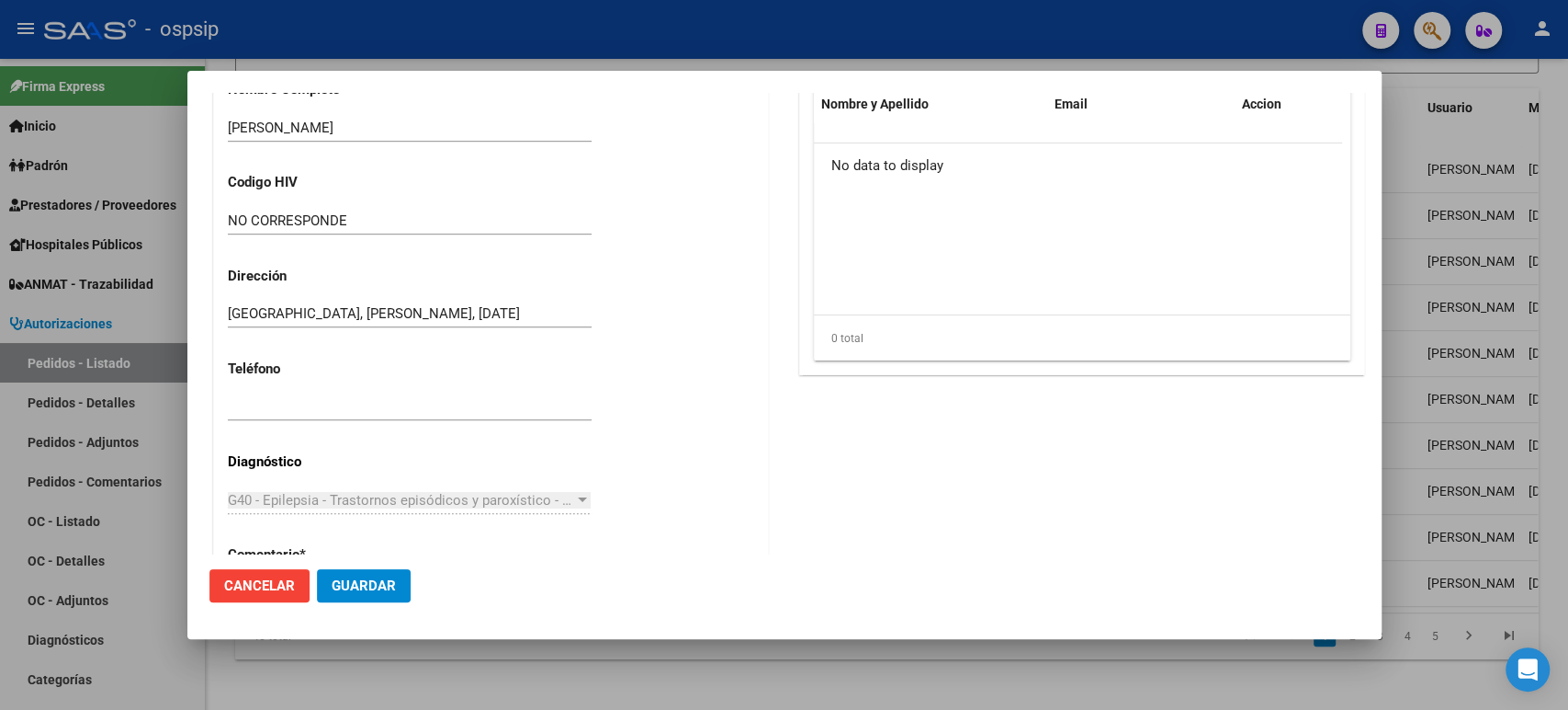
scroll to position [1282, 0]
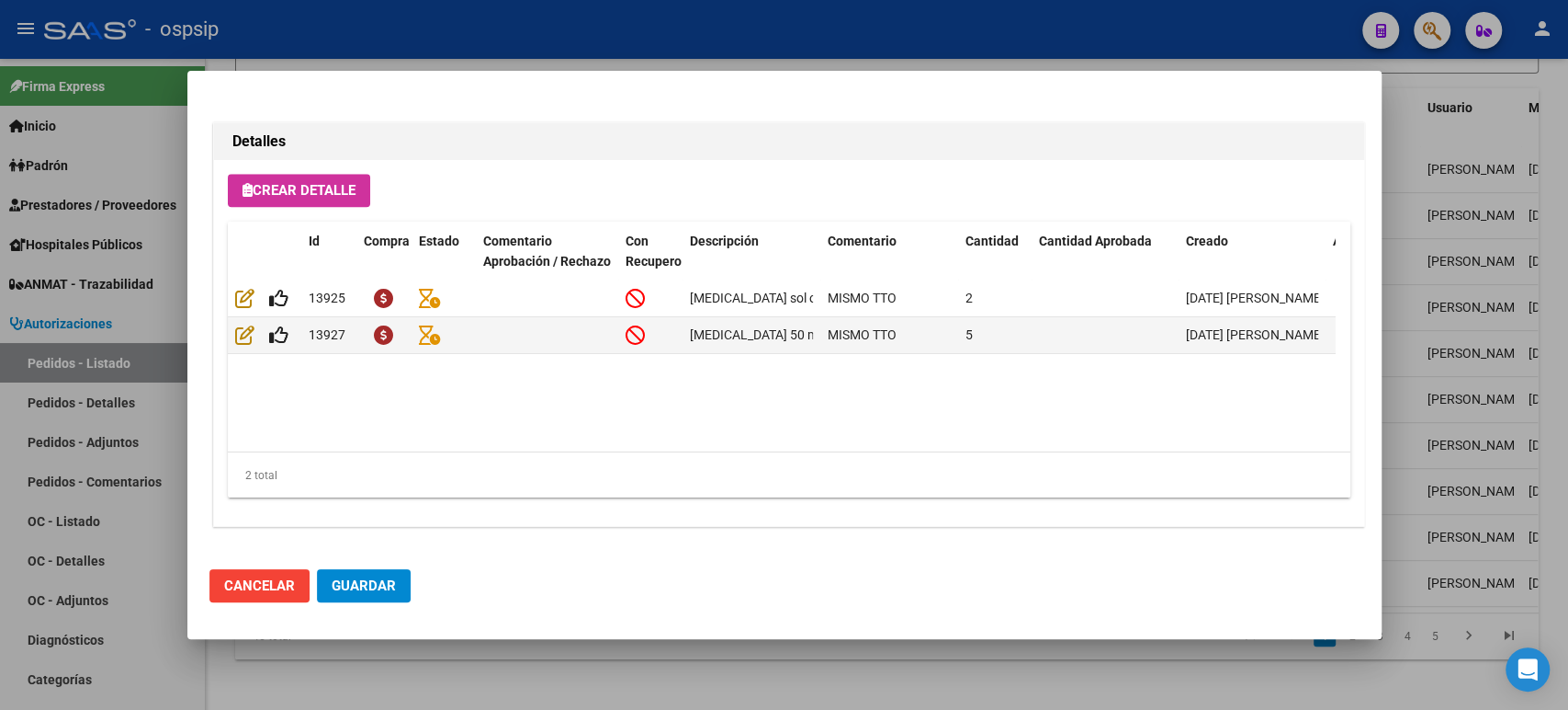
click at [1443, 316] on div at bounding box center [784, 355] width 1568 height 710
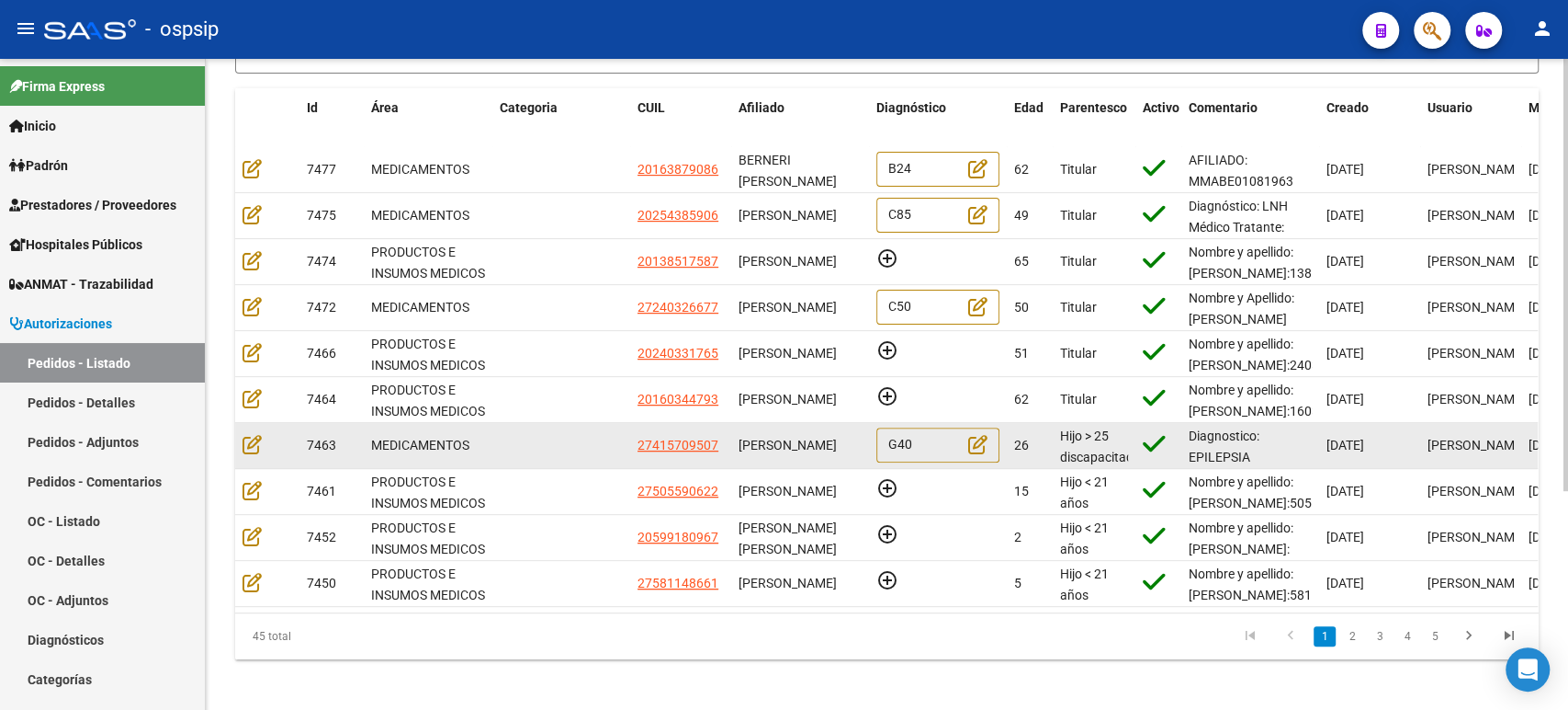
scroll to position [0, 0]
drag, startPoint x: 808, startPoint y: 453, endPoint x: 746, endPoint y: 435, distance: 64.6
click at [746, 435] on div "[PERSON_NAME]" at bounding box center [800, 445] width 123 height 21
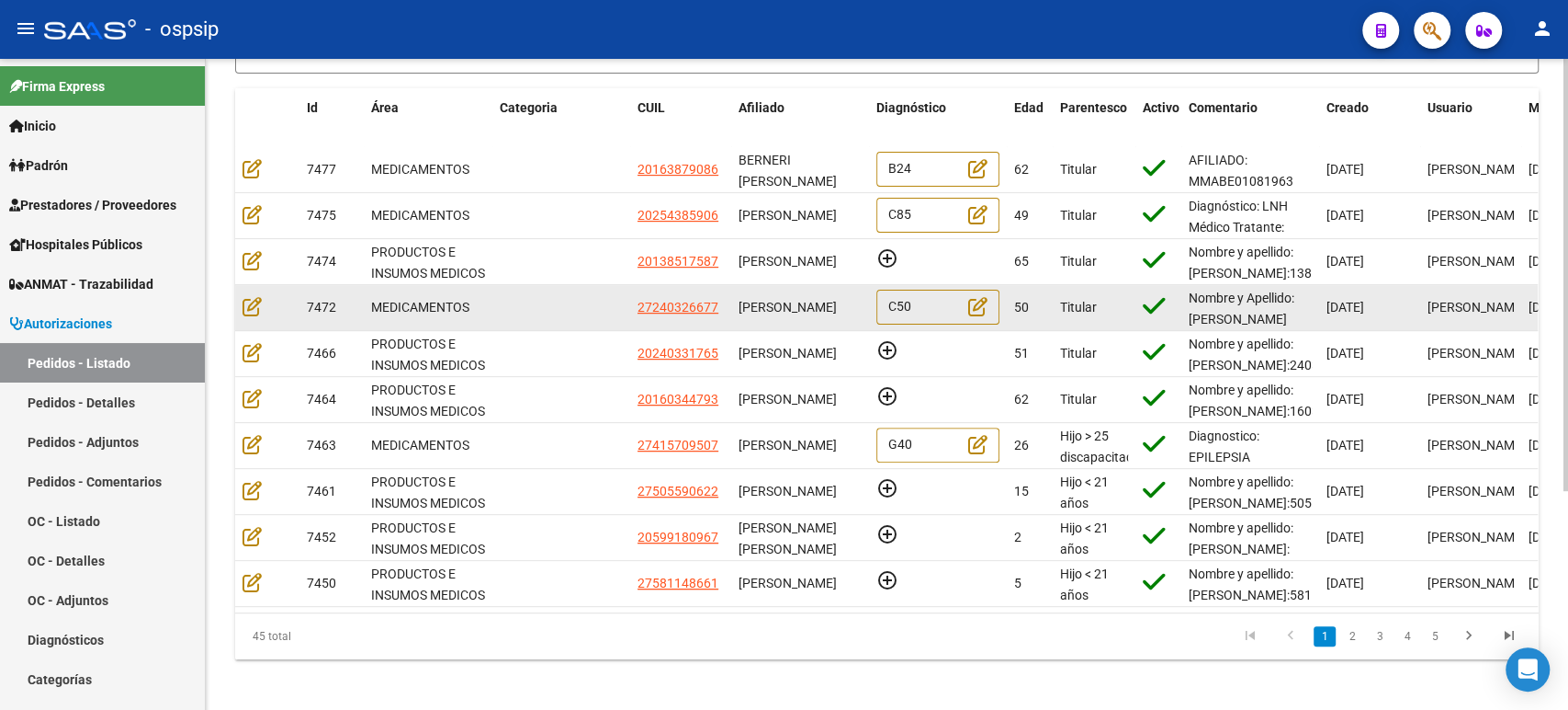
drag, startPoint x: 811, startPoint y: 322, endPoint x: 732, endPoint y: 296, distance: 83.2
click at [732, 296] on datatable-body-cell "[PERSON_NAME]" at bounding box center [800, 307] width 138 height 45
click at [245, 307] on icon at bounding box center [251, 306] width 19 height 20
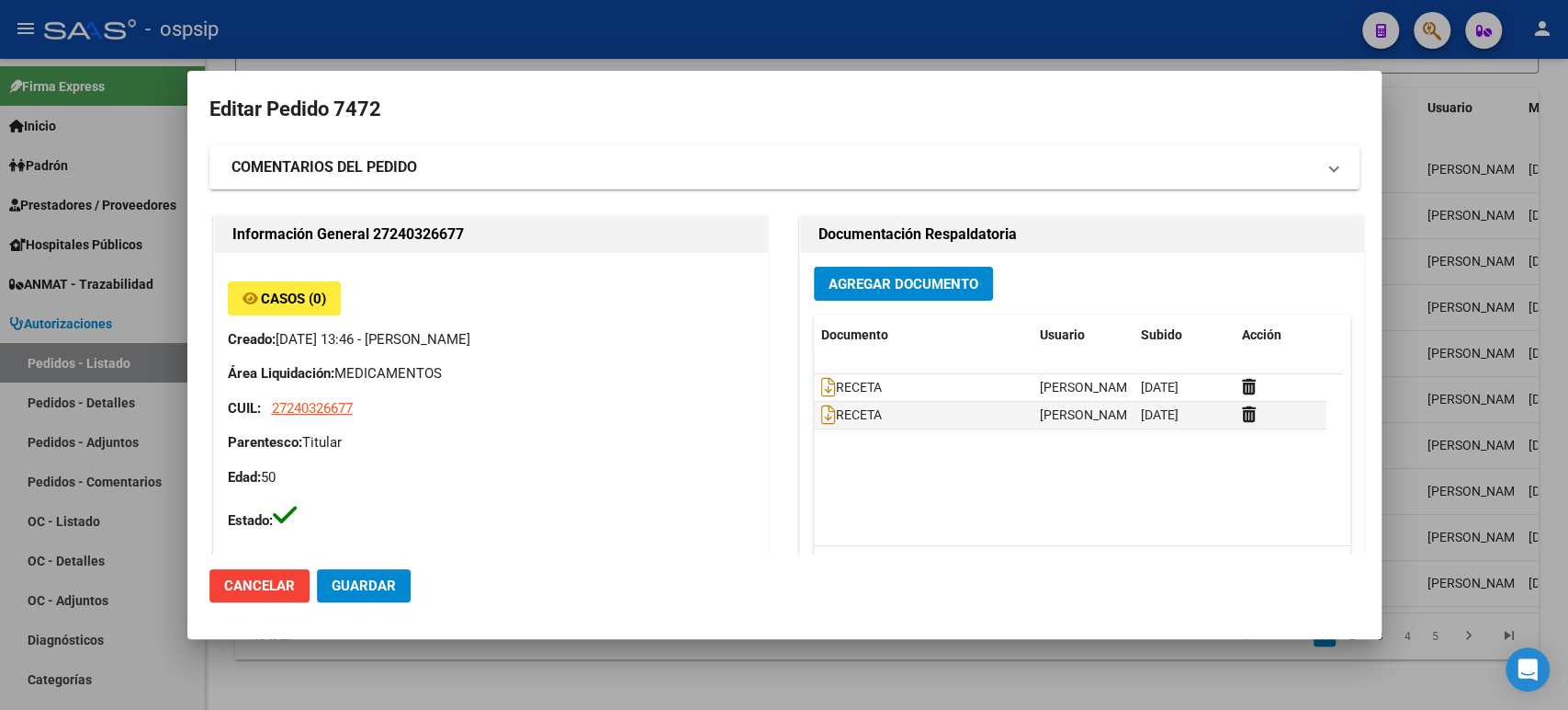
type input "[GEOGRAPHIC_DATA], [GEOGRAPHIC_DATA], [GEOGRAPHIC_DATA] 3504"
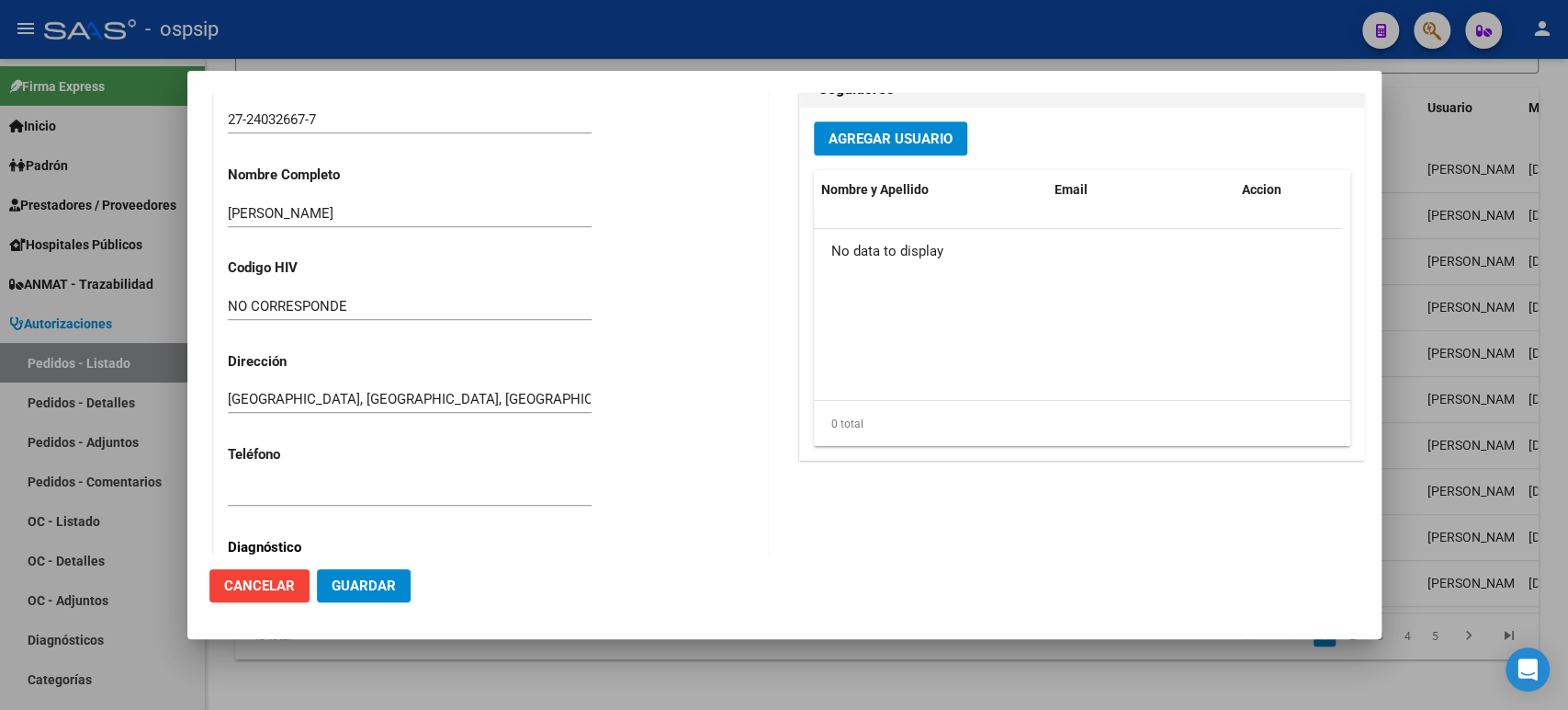
scroll to position [566, 0]
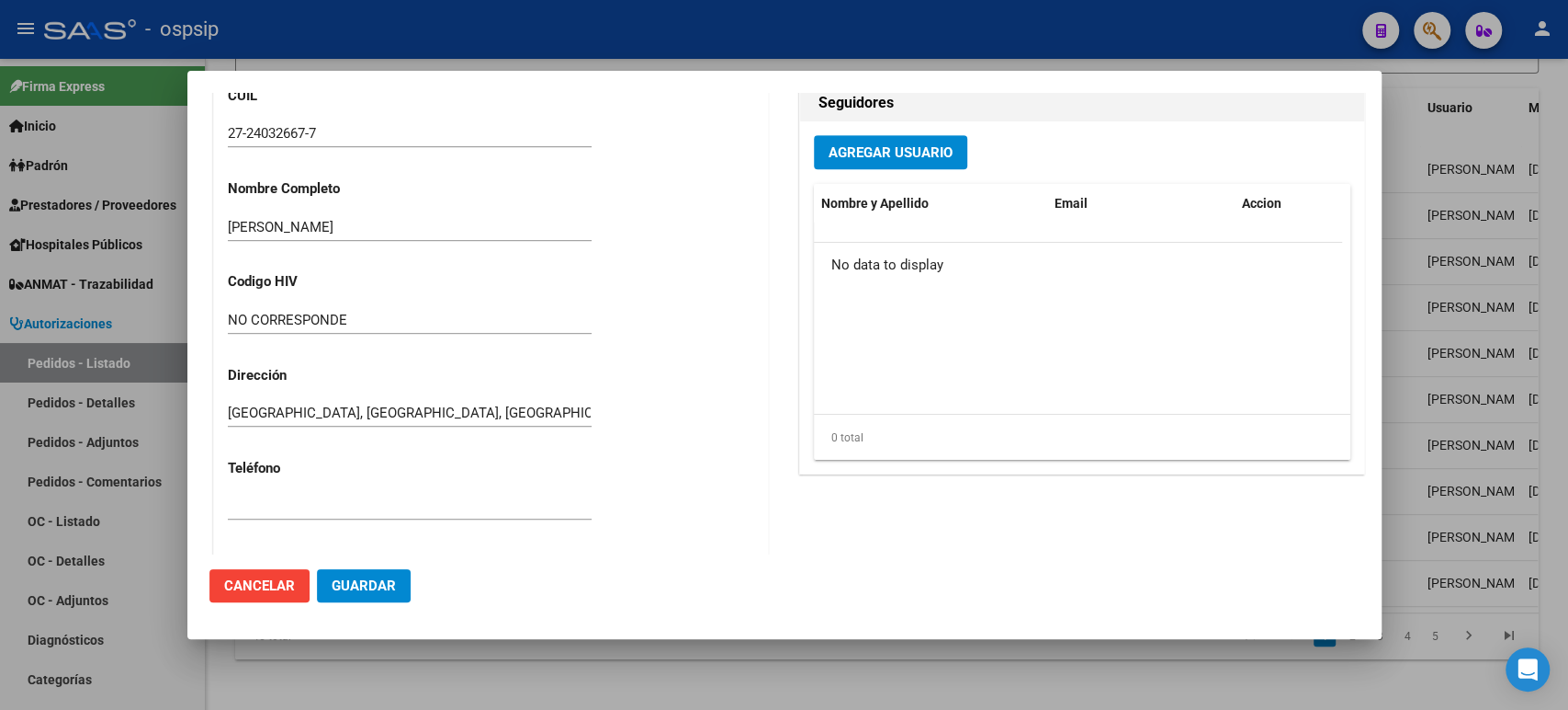
click at [1424, 342] on div at bounding box center [784, 355] width 1568 height 710
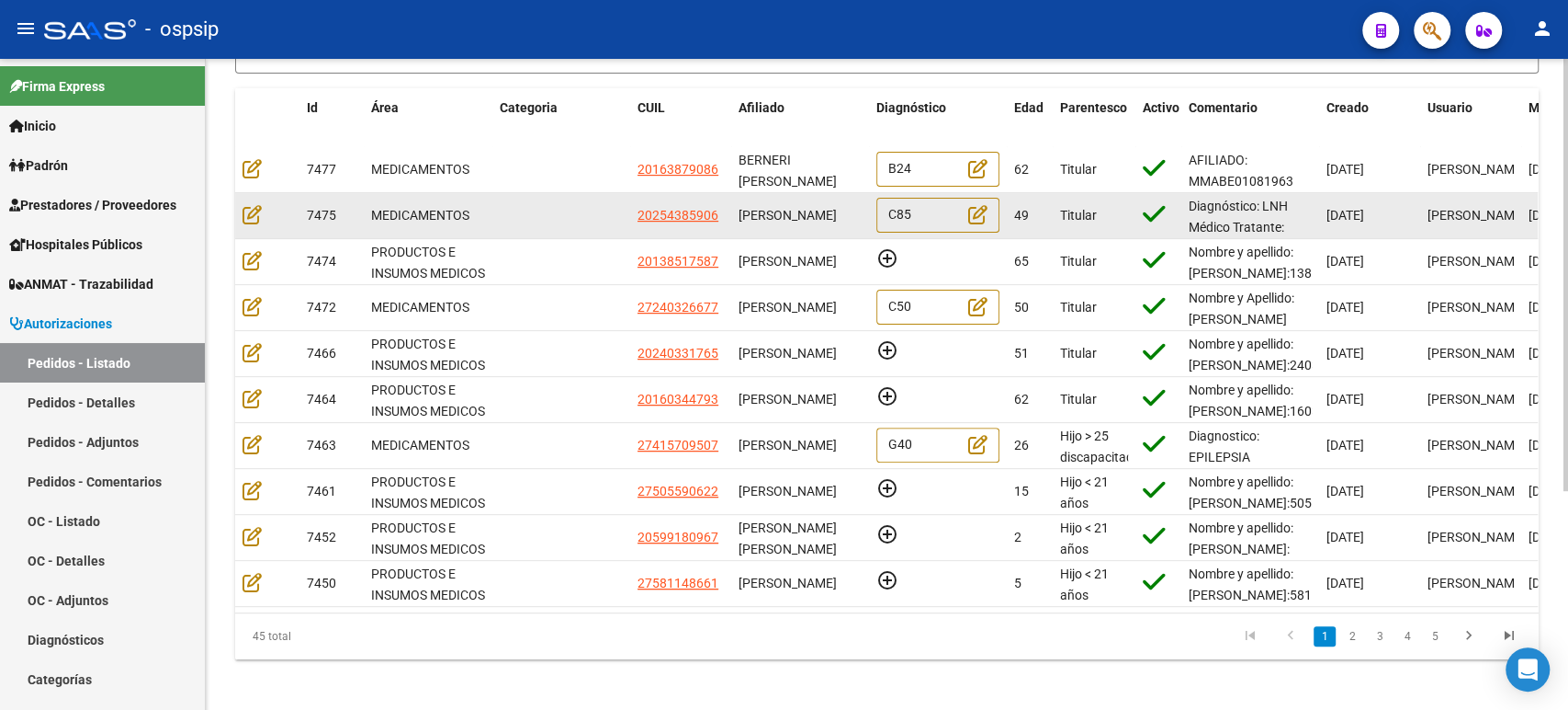
scroll to position [0, 0]
drag, startPoint x: 788, startPoint y: 224, endPoint x: 737, endPoint y: 204, distance: 54.8
click at [738, 205] on div "[PERSON_NAME]" at bounding box center [800, 214] width 123 height 21
click at [245, 212] on icon at bounding box center [251, 214] width 19 height 20
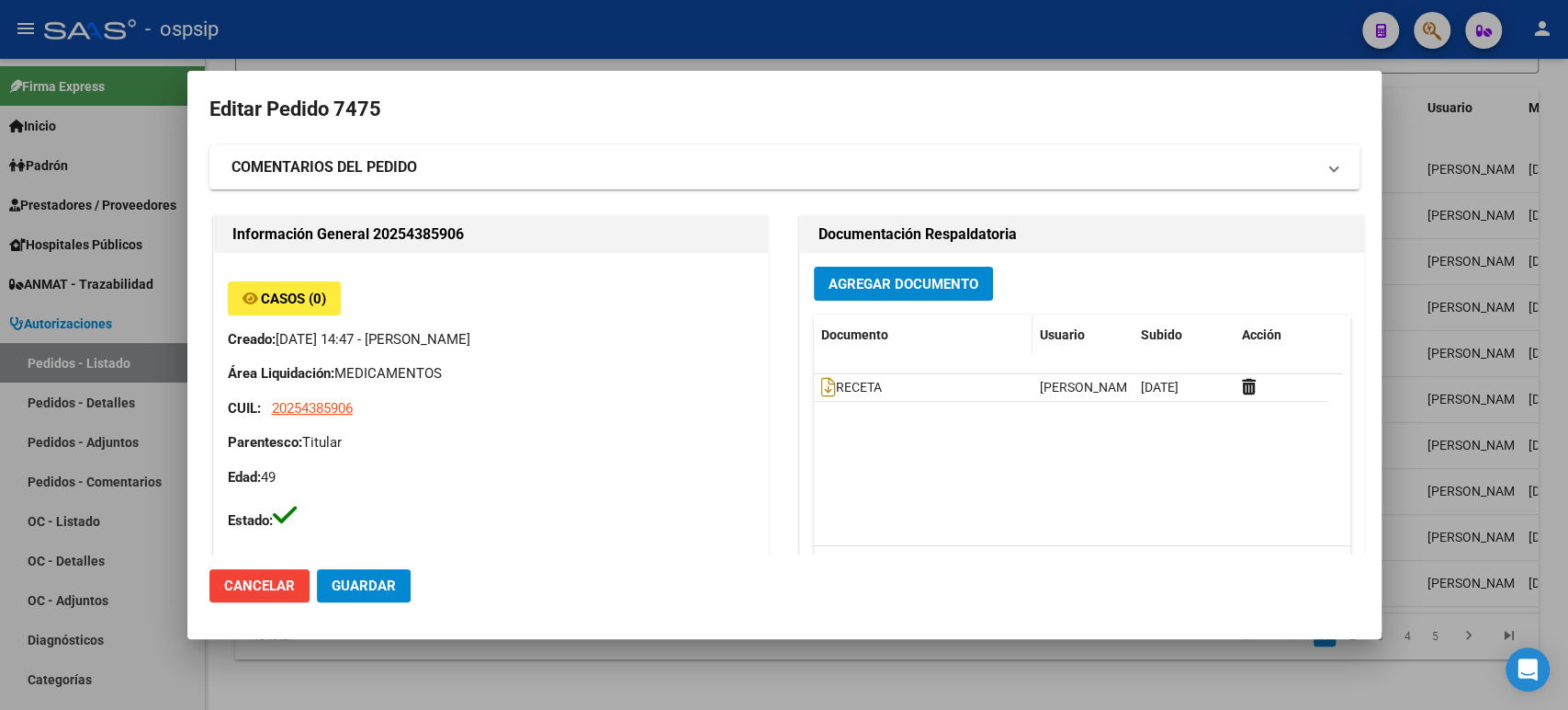
type input "[GEOGRAPHIC_DATA], [STREET_ADDRESS]"
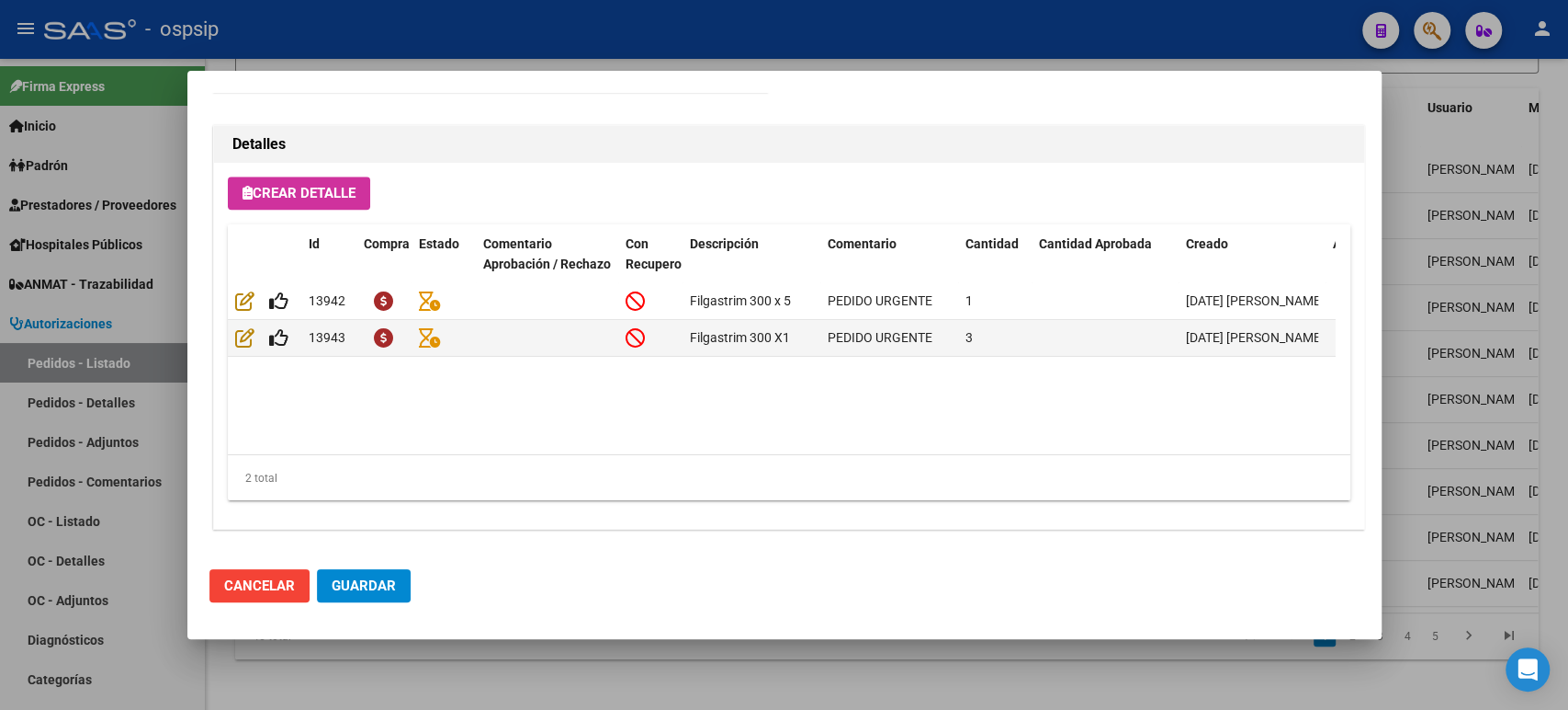
scroll to position [1282, 0]
click at [1433, 274] on div at bounding box center [784, 355] width 1568 height 710
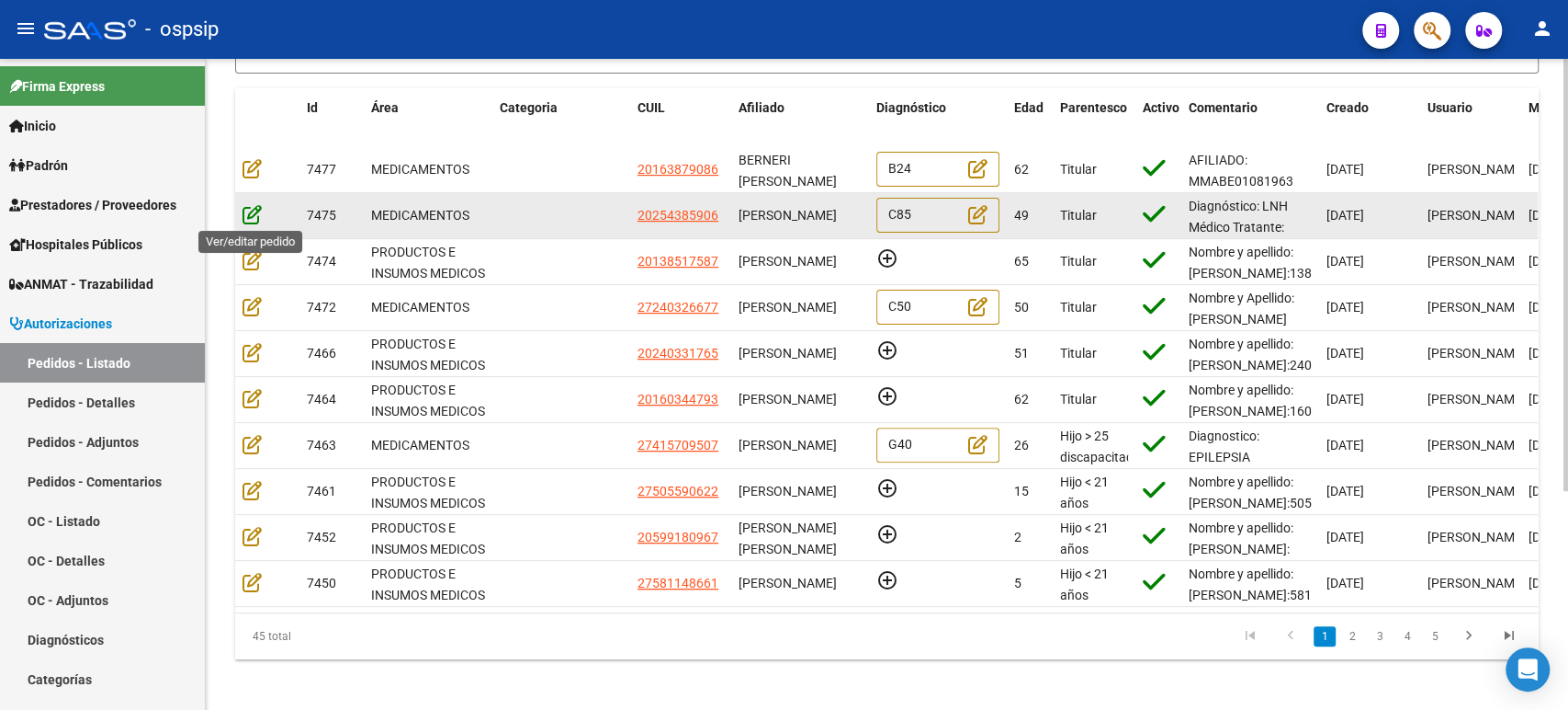
click at [251, 218] on icon at bounding box center [251, 214] width 19 height 20
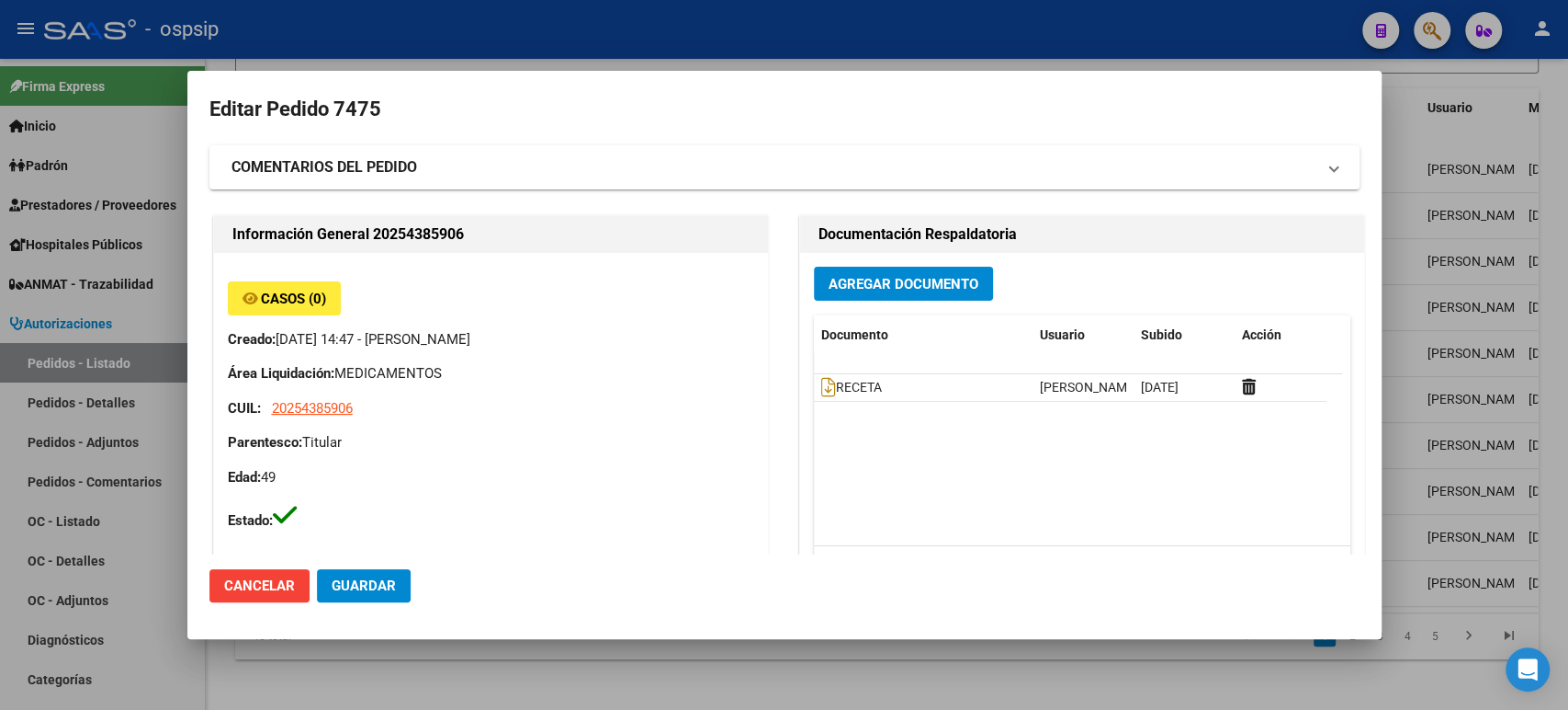
type input "[GEOGRAPHIC_DATA], [STREET_ADDRESS]"
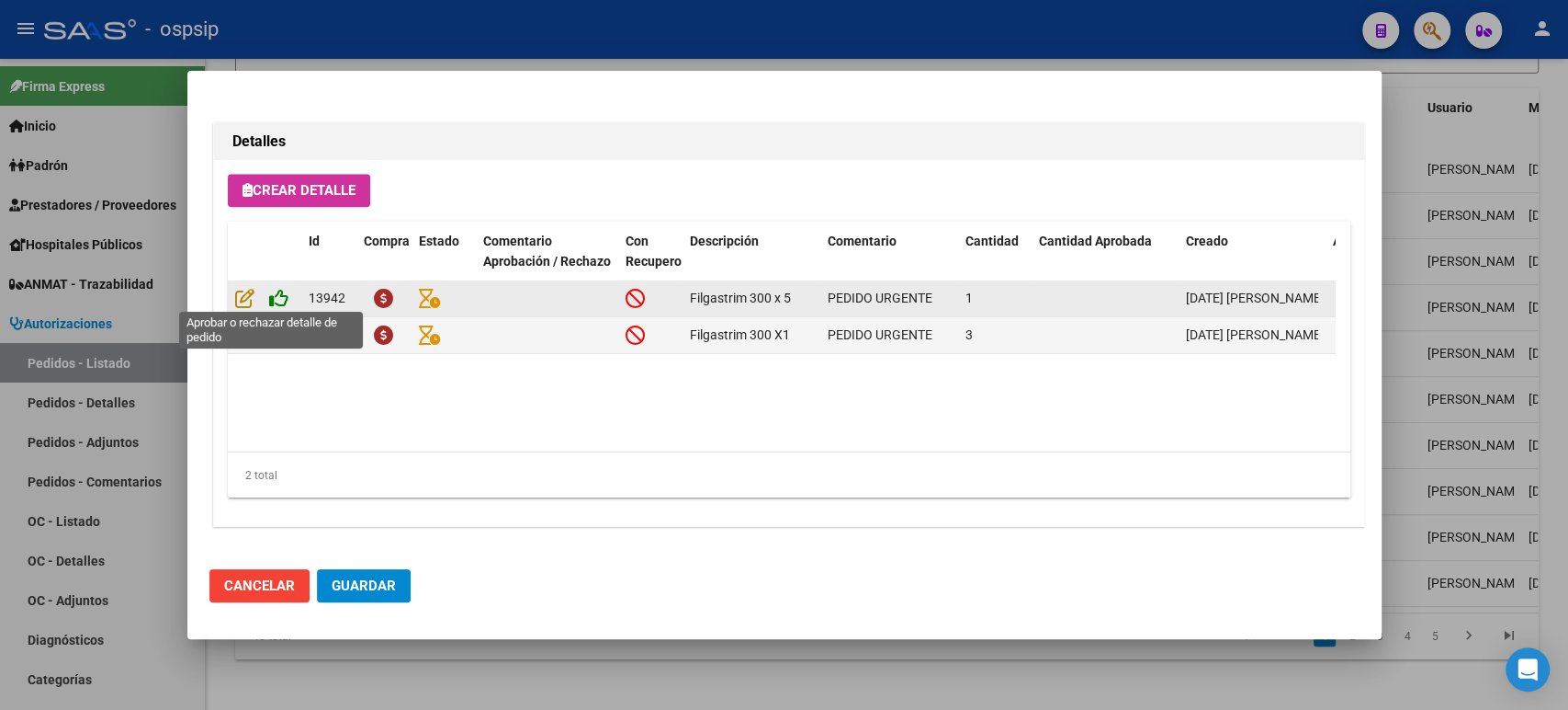
click at [275, 300] on icon at bounding box center [278, 298] width 19 height 20
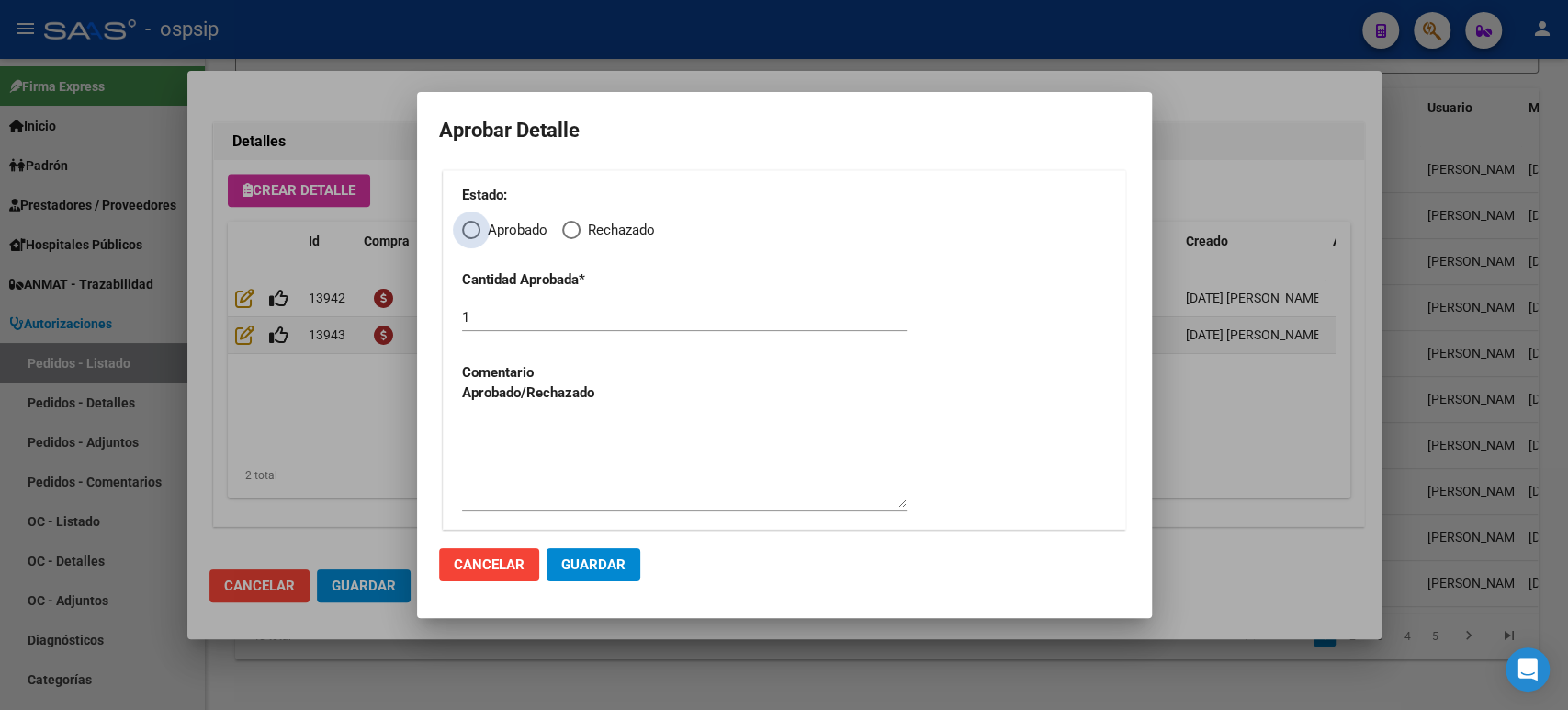
click at [470, 235] on span "Elija una opción" at bounding box center [471, 229] width 19 height 19
click at [470, 235] on input "Aprobado" at bounding box center [471, 229] width 19 height 19
radio input "true"
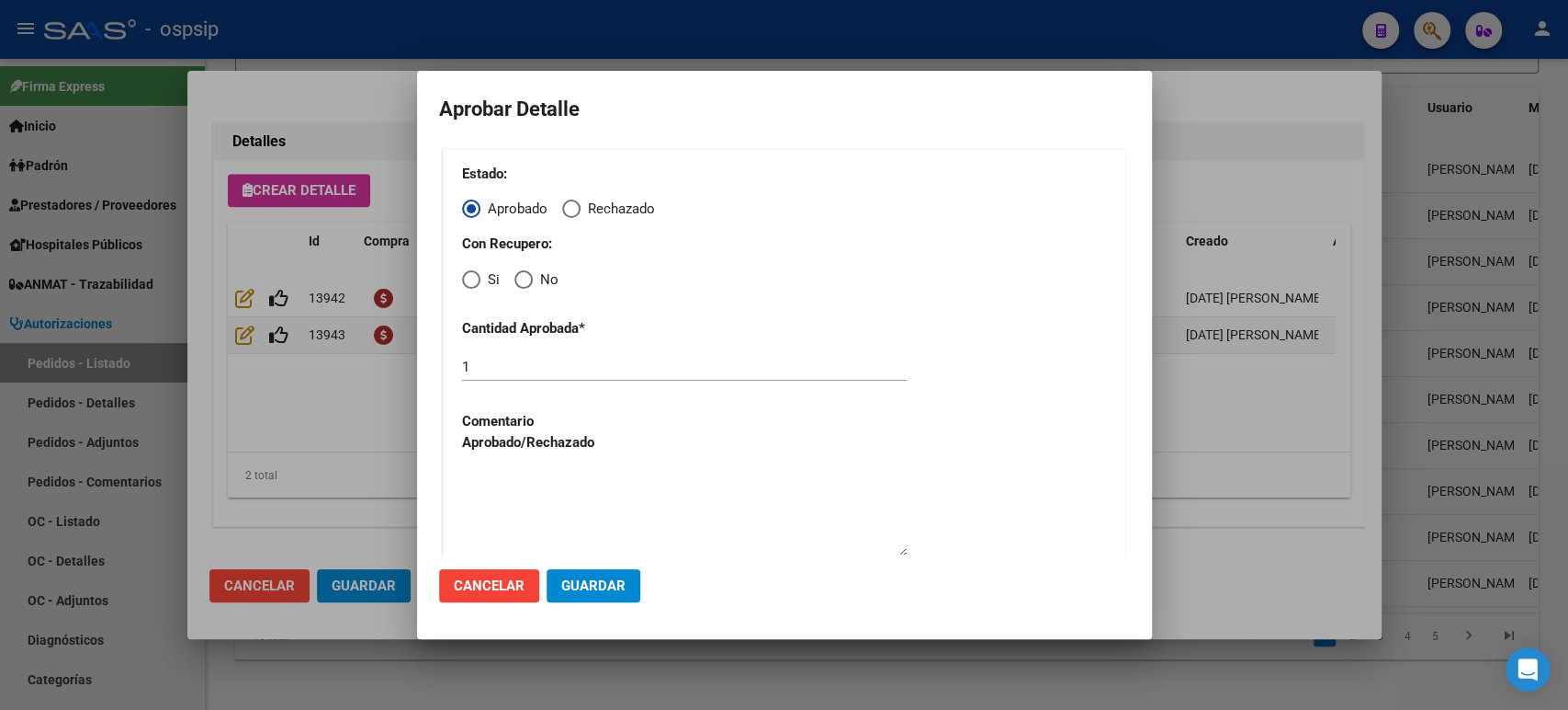
click at [465, 282] on span "Elija una opción" at bounding box center [471, 279] width 19 height 19
click at [465, 282] on input "Si" at bounding box center [471, 279] width 19 height 19
radio input "true"
click at [597, 583] on span "Guardar" at bounding box center [593, 585] width 65 height 17
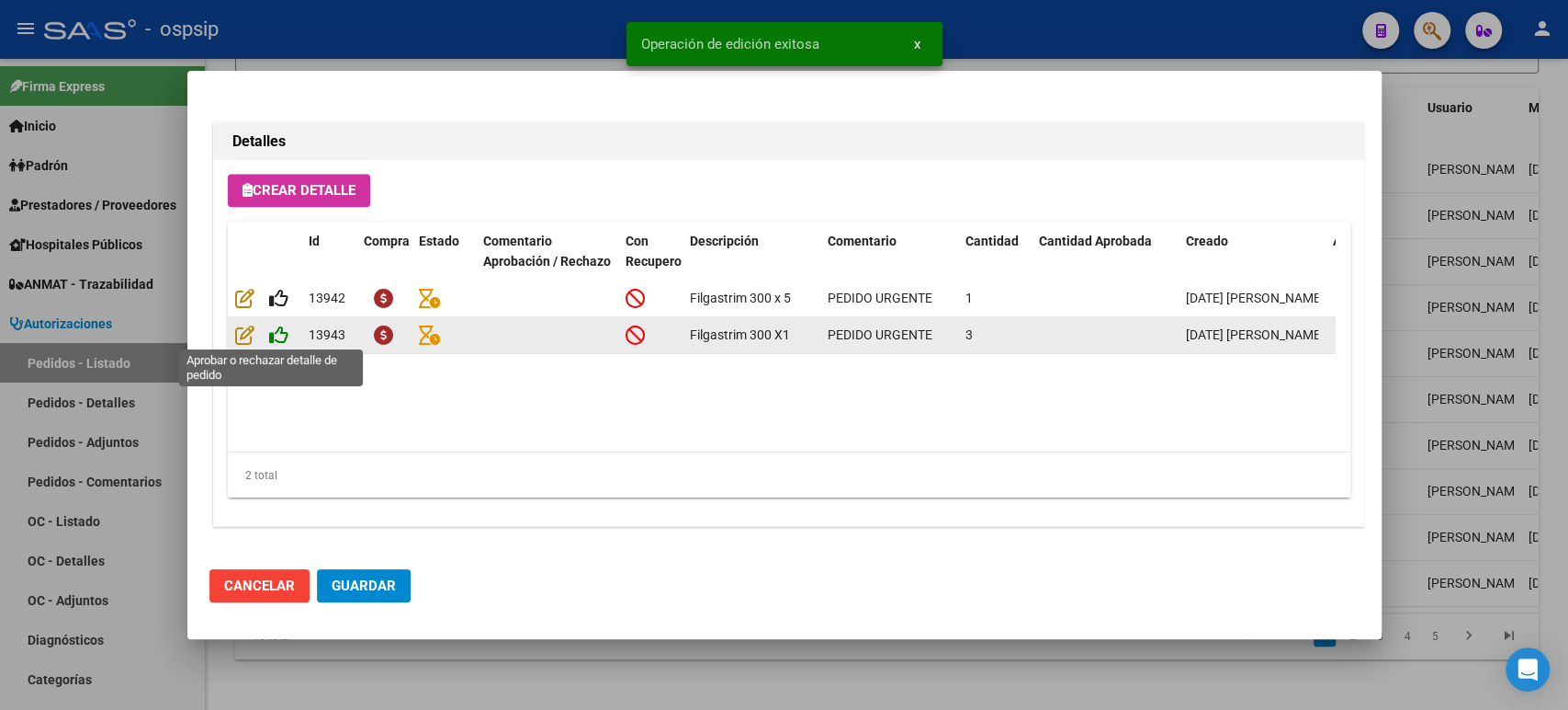
type input "[GEOGRAPHIC_DATA], [STREET_ADDRESS]"
click at [279, 334] on icon at bounding box center [278, 335] width 19 height 20
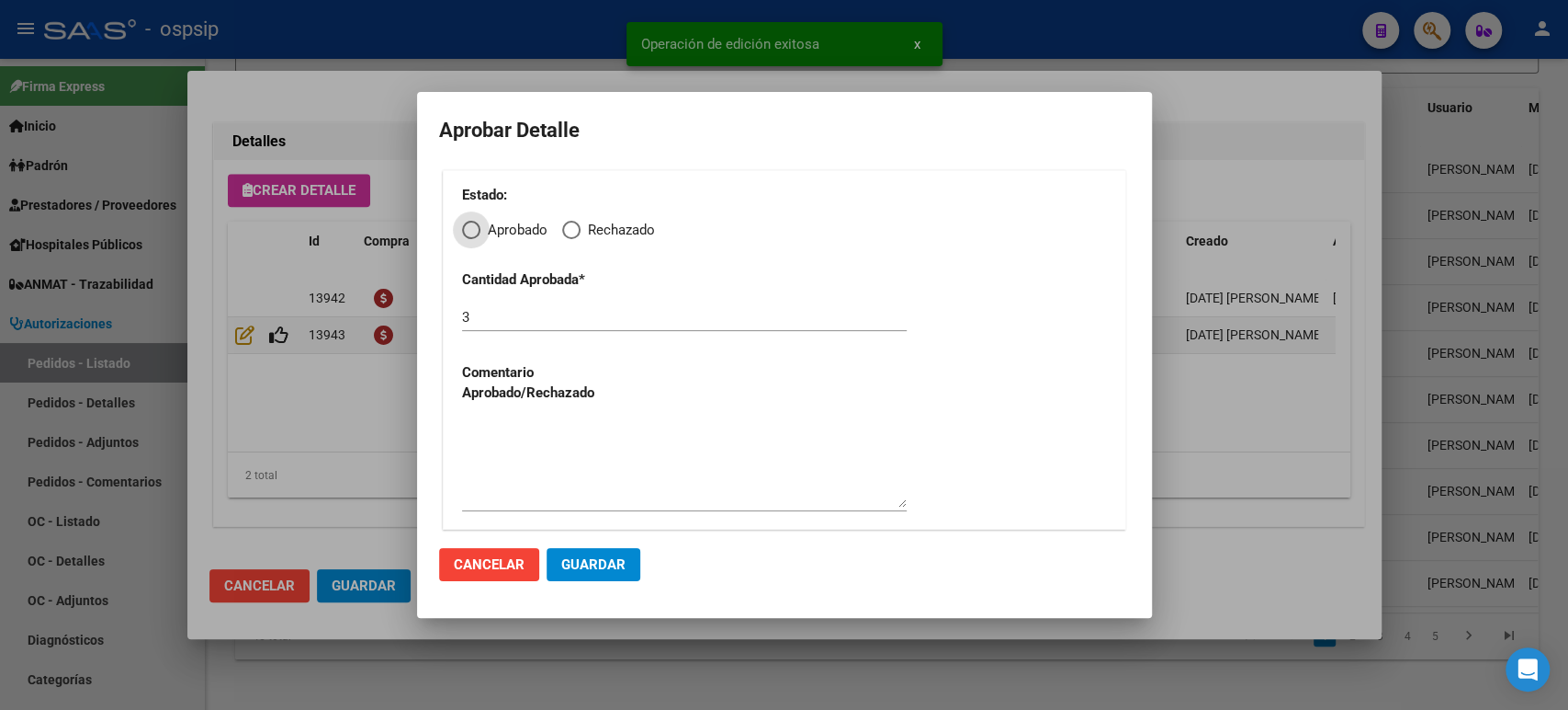
click at [485, 229] on span "Aprobado" at bounding box center [514, 229] width 67 height 21
click at [480, 229] on input "Aprobado" at bounding box center [471, 229] width 19 height 19
radio input "true"
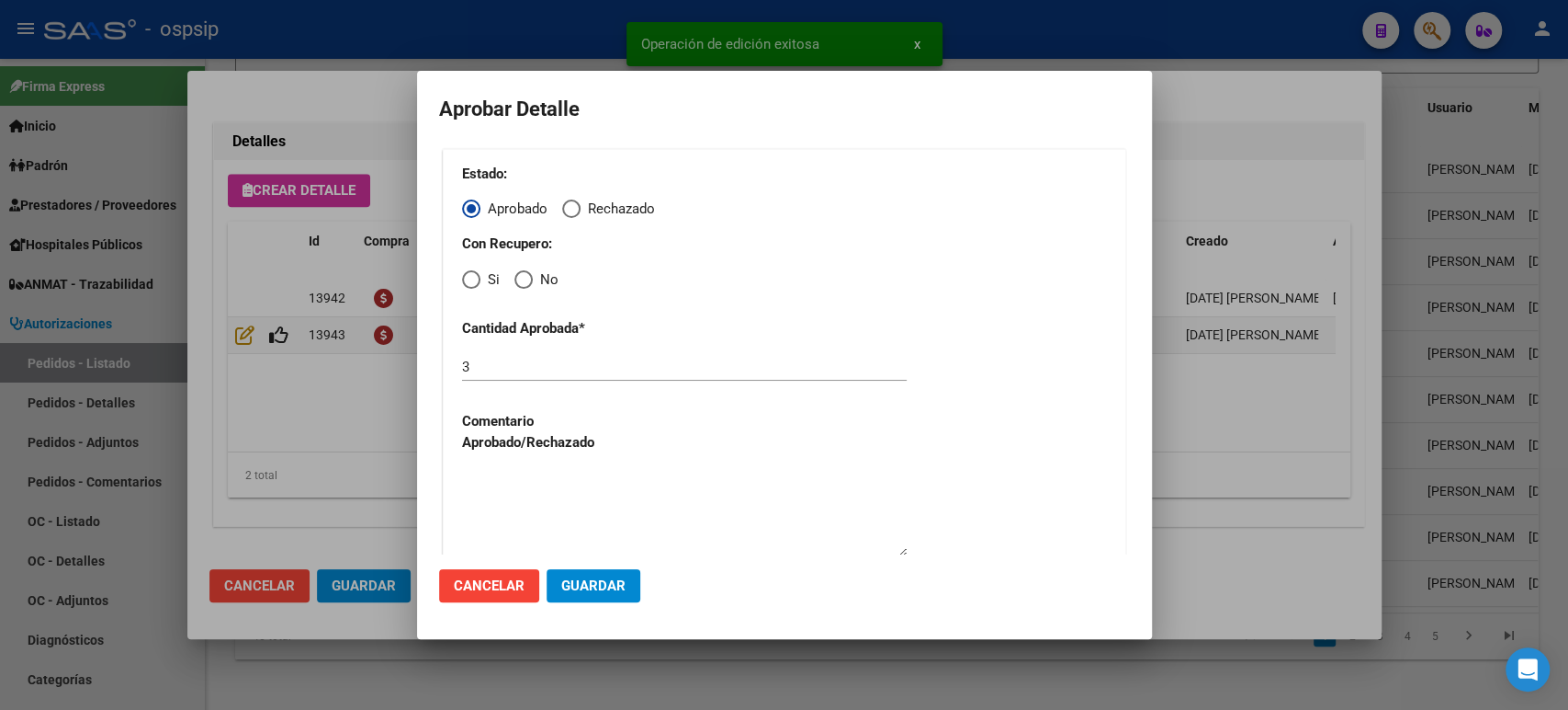
click at [468, 285] on span "Elija una opción" at bounding box center [471, 279] width 19 height 19
click at [468, 285] on input "Si" at bounding box center [471, 279] width 19 height 19
radio input "true"
click at [578, 588] on span "Guardar" at bounding box center [593, 585] width 65 height 17
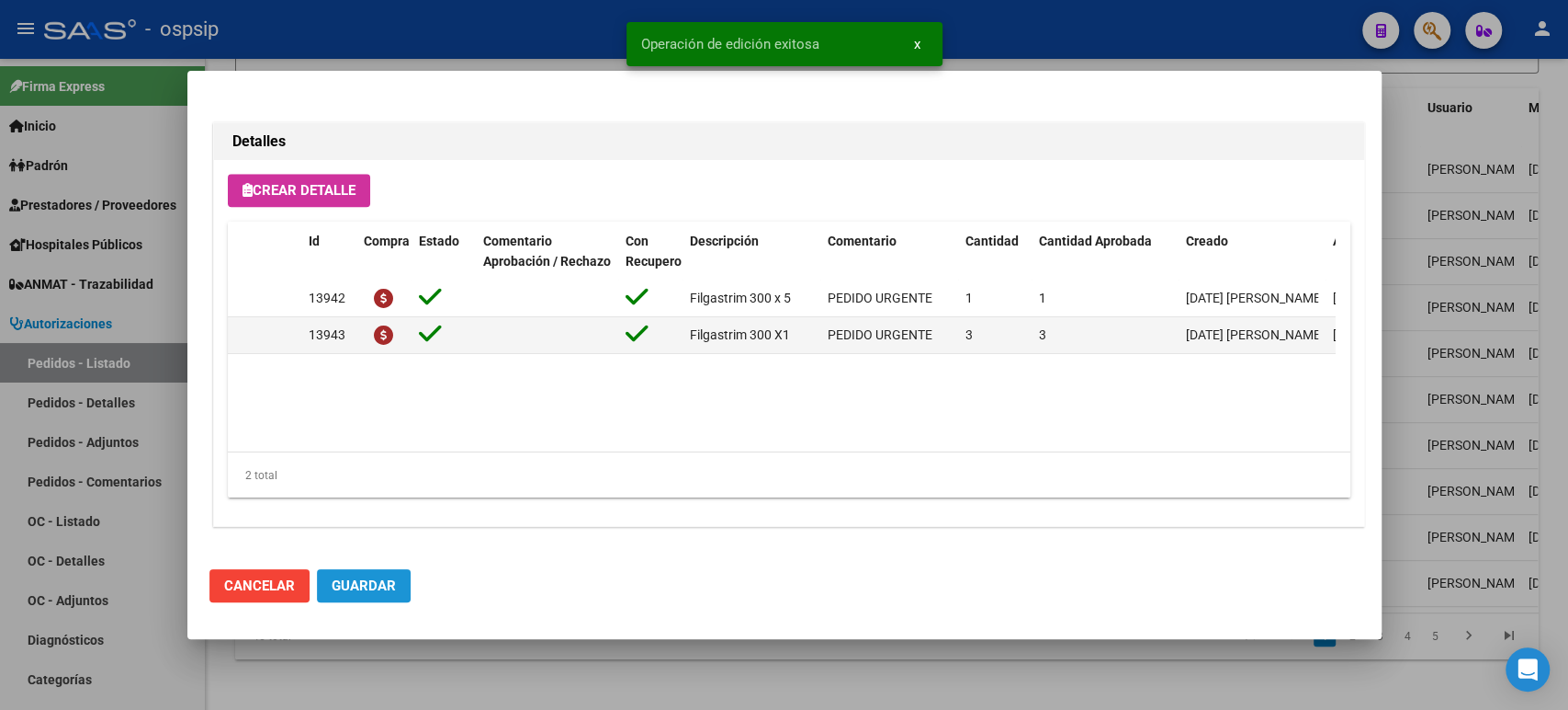
click at [378, 579] on span "Guardar" at bounding box center [363, 585] width 65 height 17
click at [1469, 280] on div at bounding box center [784, 355] width 1568 height 710
